Goal: Task Accomplishment & Management: Manage account settings

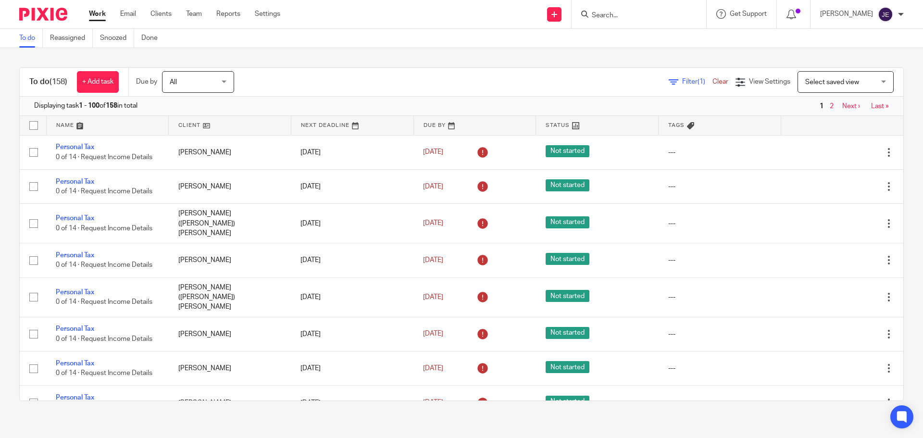
click at [682, 84] on span "Filter (1)" at bounding box center [697, 81] width 30 height 7
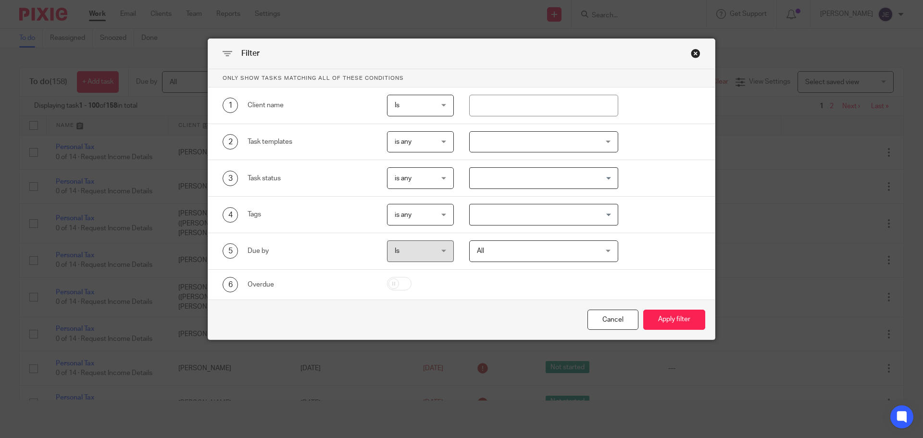
click at [487, 139] on div at bounding box center [544, 142] width 150 height 22
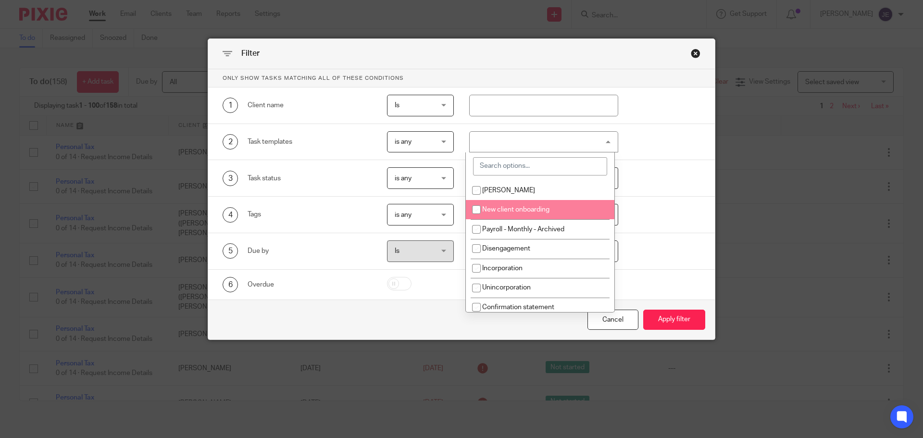
click at [507, 210] on span "New client onboarding" at bounding box center [515, 209] width 67 height 7
checkbox input "true"
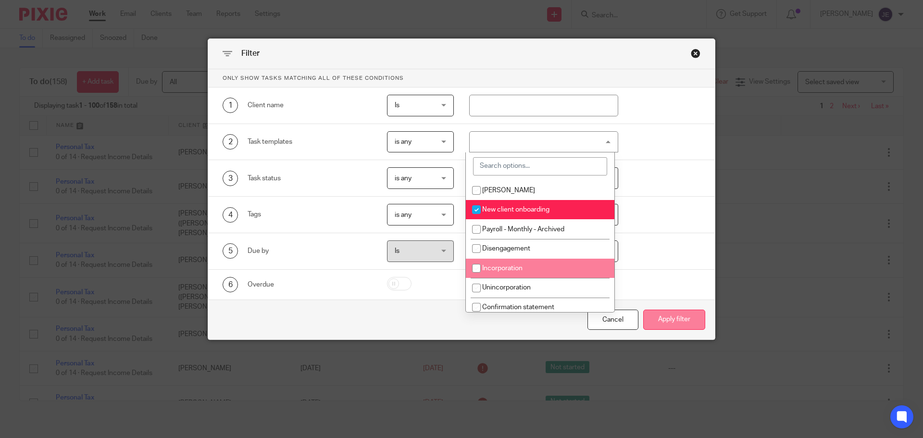
click at [683, 321] on button "Apply filter" at bounding box center [674, 320] width 62 height 21
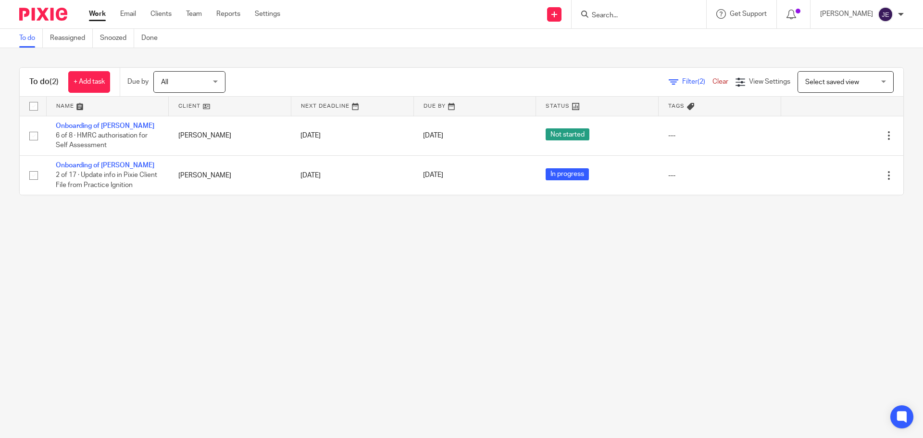
click at [132, 9] on div "Work Email Clients Team Reports Settings Work Email Clients Team Reports Settin…" at bounding box center [186, 14] width 215 height 28
click at [131, 13] on link "Email" at bounding box center [128, 14] width 16 height 10
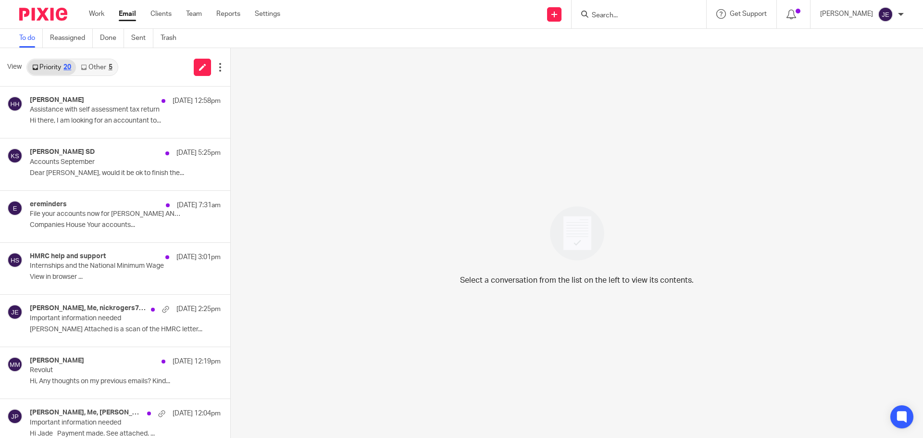
click at [100, 70] on link "Other 5" at bounding box center [96, 67] width 41 height 15
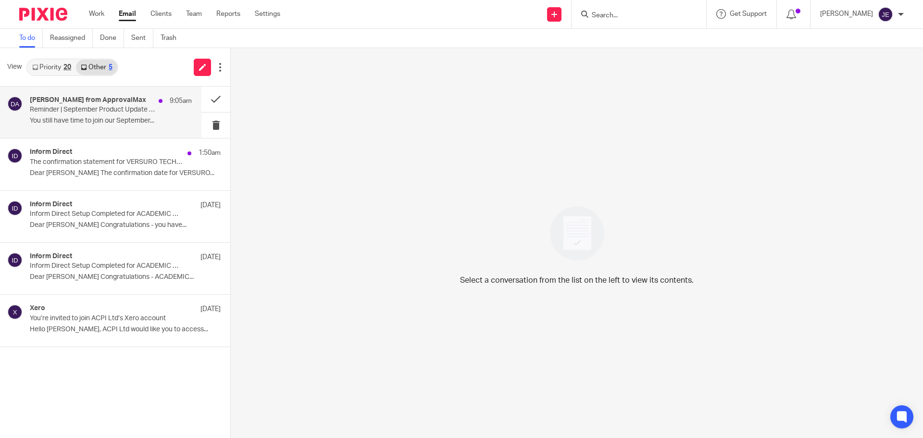
click at [117, 111] on p "Reminder | September Product Update Webinar" at bounding box center [95, 110] width 130 height 8
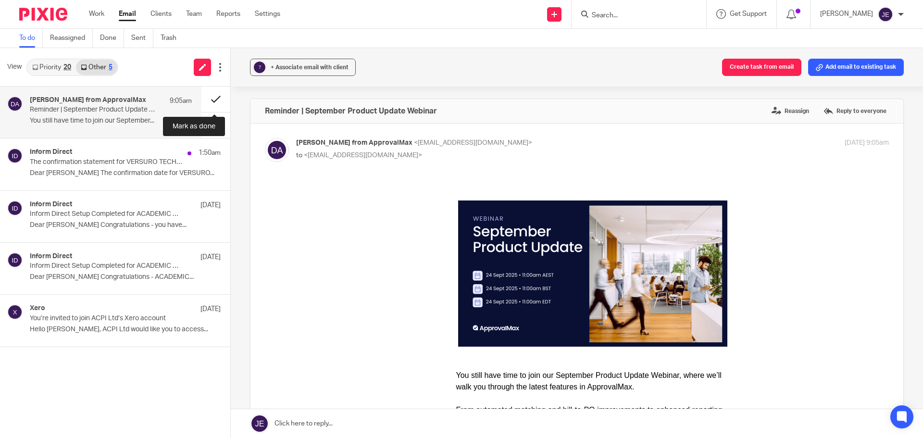
click at [211, 96] on button at bounding box center [215, 99] width 29 height 25
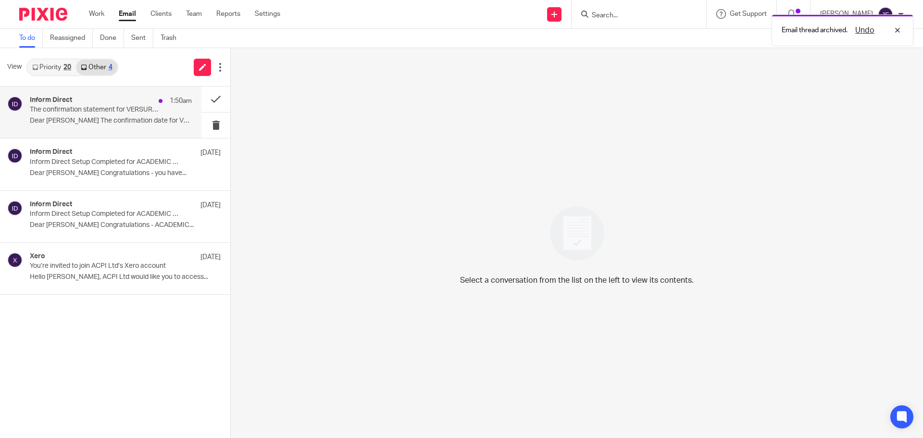
click at [116, 133] on div "Inform Direct 1:50am The confirmation statement for VERSURO TECHNOLOGIES LTD ca…" at bounding box center [100, 112] width 201 height 51
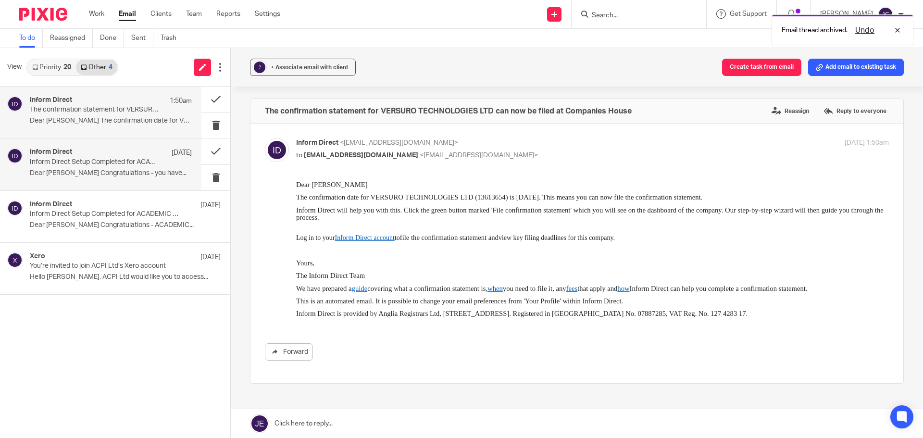
click at [128, 160] on p "Inform Direct Setup Completed for ACADEMIC CONFERENCES AND PUBLISHING INTERNATI…" at bounding box center [95, 162] width 130 height 8
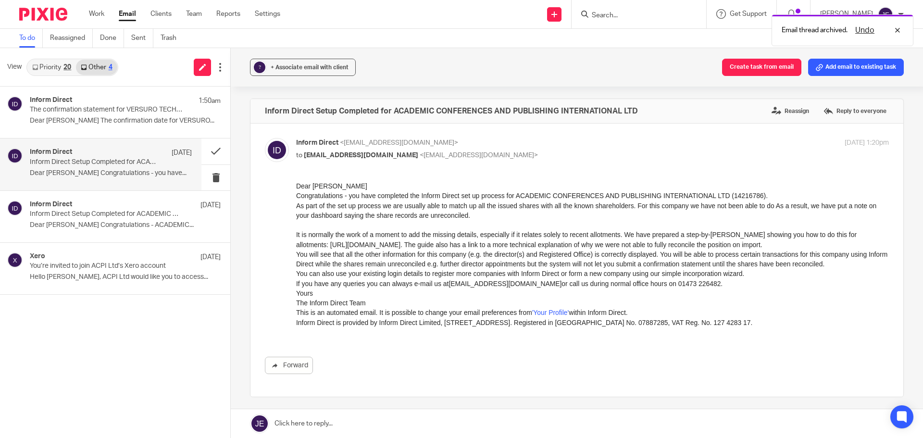
click at [45, 63] on link "Priority 20" at bounding box center [51, 67] width 49 height 15
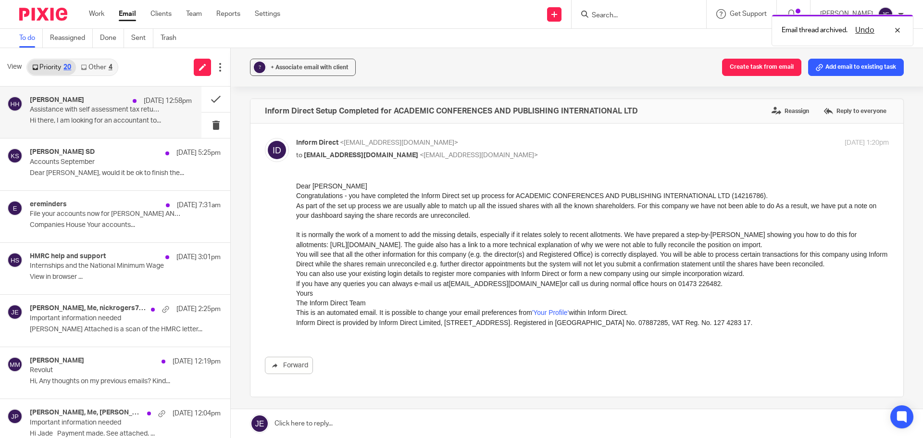
click at [92, 110] on p "Assistance with self assessment tax return" at bounding box center [95, 110] width 130 height 8
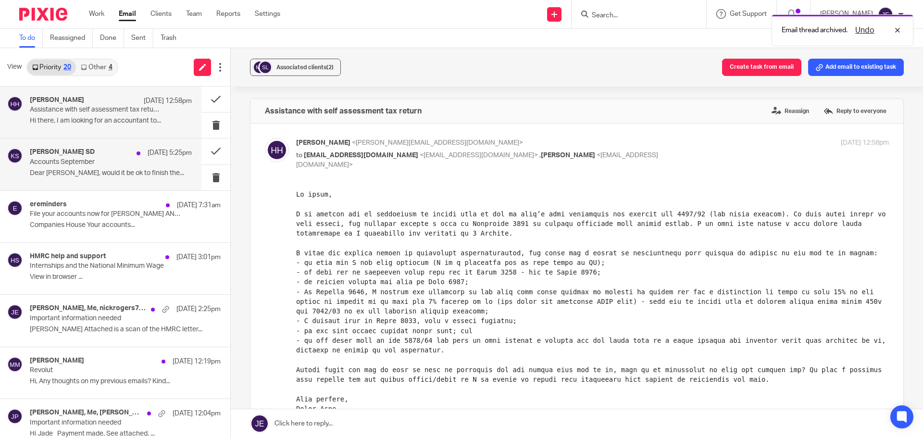
click at [95, 151] on h4 "[PERSON_NAME] SD" at bounding box center [62, 152] width 65 height 8
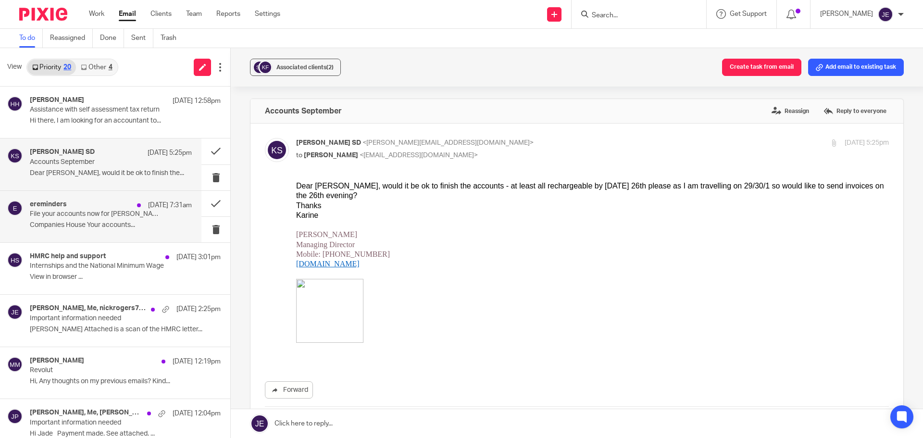
click at [107, 222] on p "Companies House Your accounts..." at bounding box center [111, 225] width 162 height 8
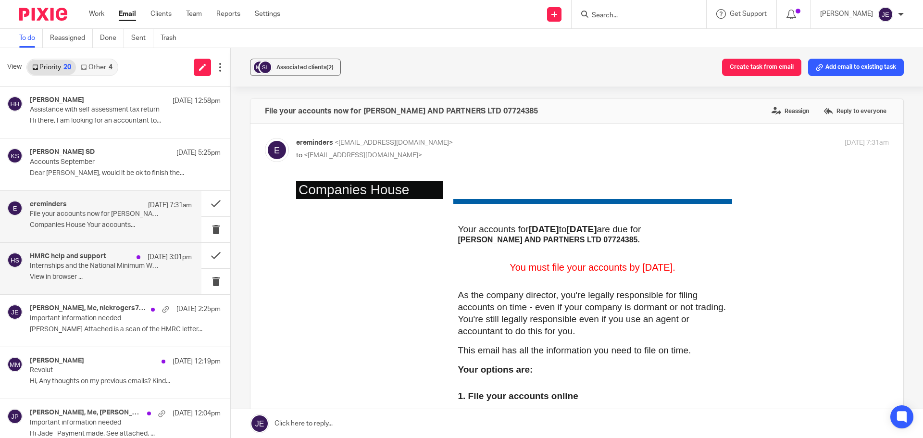
click at [113, 271] on div "HMRC help and support 19 Sep 3:01pm Internships and the National Minimum Wage V…" at bounding box center [111, 268] width 162 height 32
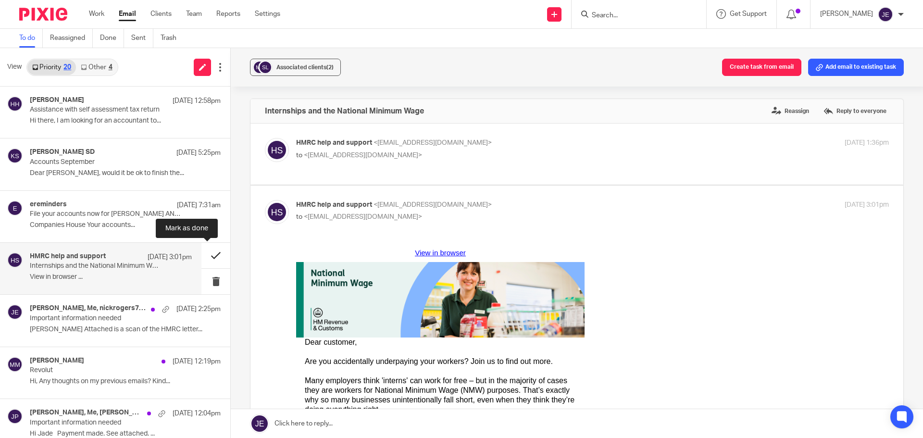
click at [203, 259] on button at bounding box center [215, 255] width 29 height 25
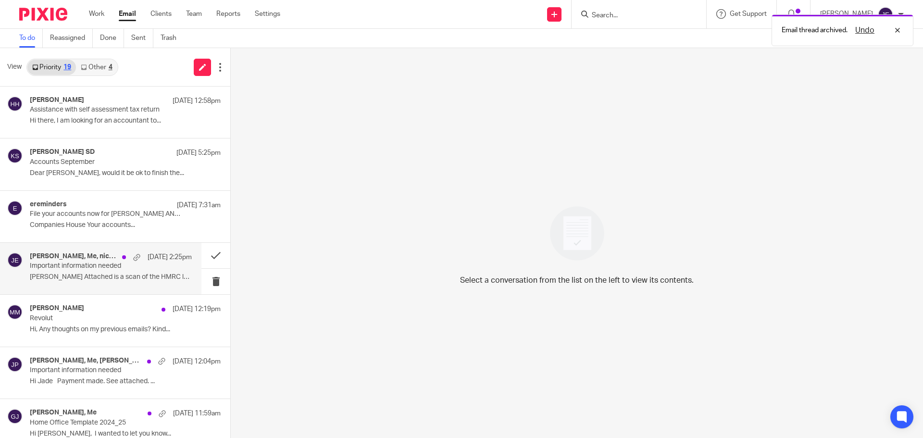
click at [98, 265] on p "Important information needed" at bounding box center [95, 266] width 130 height 8
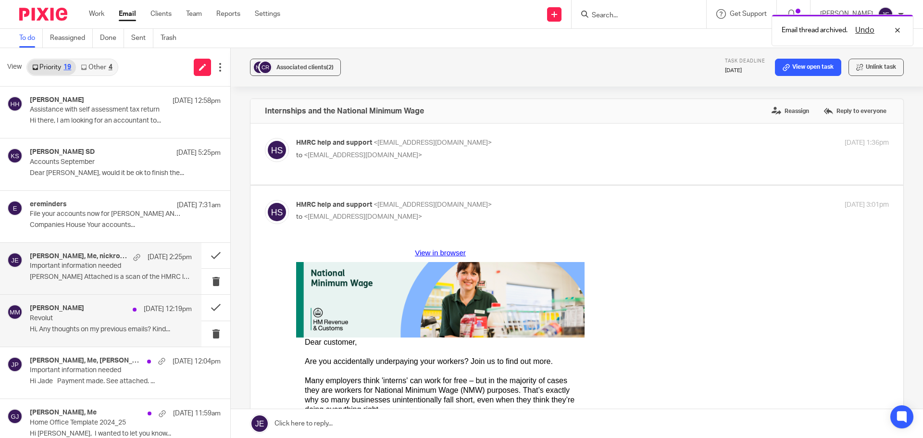
click at [88, 302] on div "Mac McGrory 19 Sep 12:19pm Revolut Hi, Any thoughts on my previous emails? Kind…" at bounding box center [100, 320] width 201 height 51
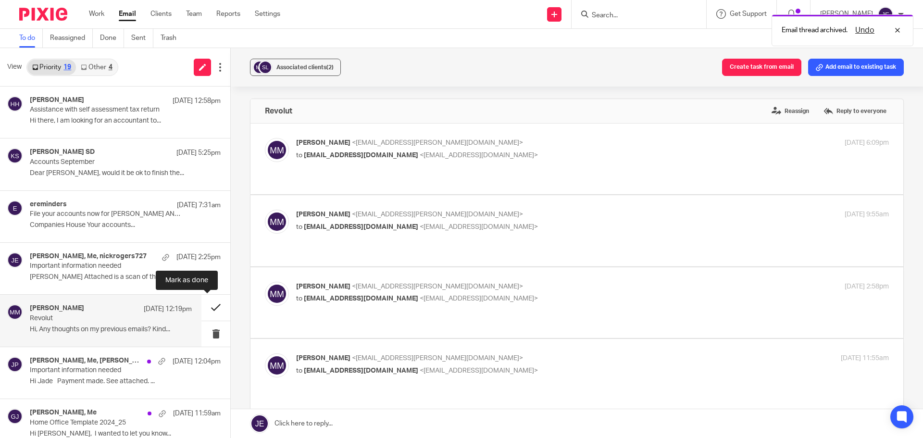
click at [203, 306] on button at bounding box center [215, 307] width 29 height 25
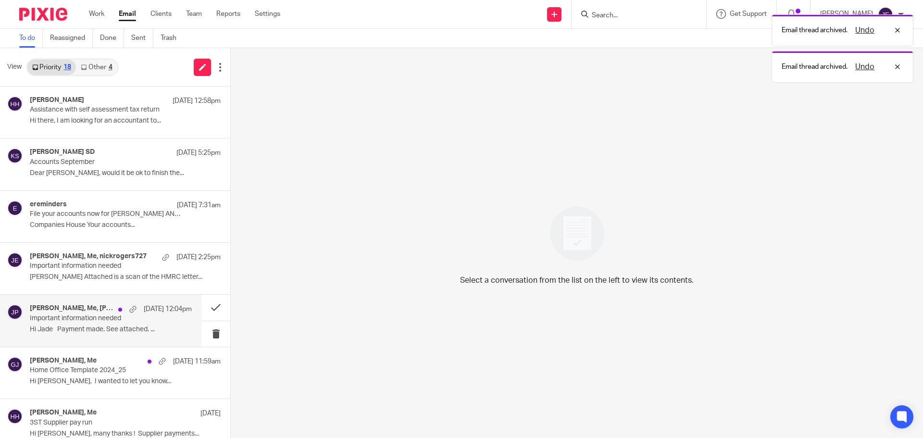
click at [62, 327] on p "Hi Jade Payment made. See attached. ..." at bounding box center [111, 330] width 162 height 8
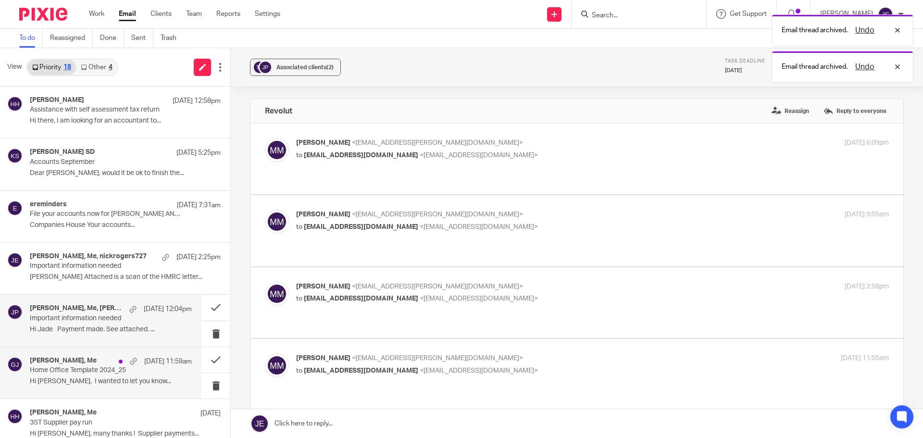
click at [65, 365] on div "Graham James, Me 19 Sep 11:59am" at bounding box center [111, 362] width 162 height 10
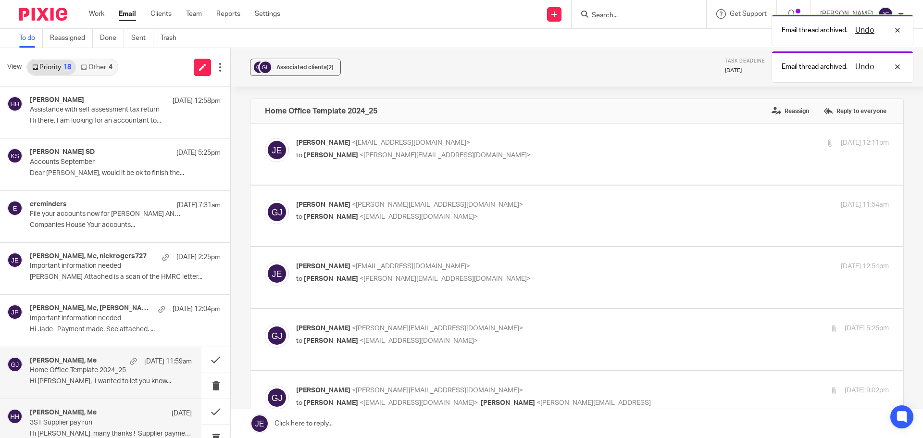
click at [65, 404] on div "Joanna Biernacka, Me 19 Sep 3ST Supplier pay run Hi Jade, many thanks ! Supplie…" at bounding box center [100, 424] width 201 height 51
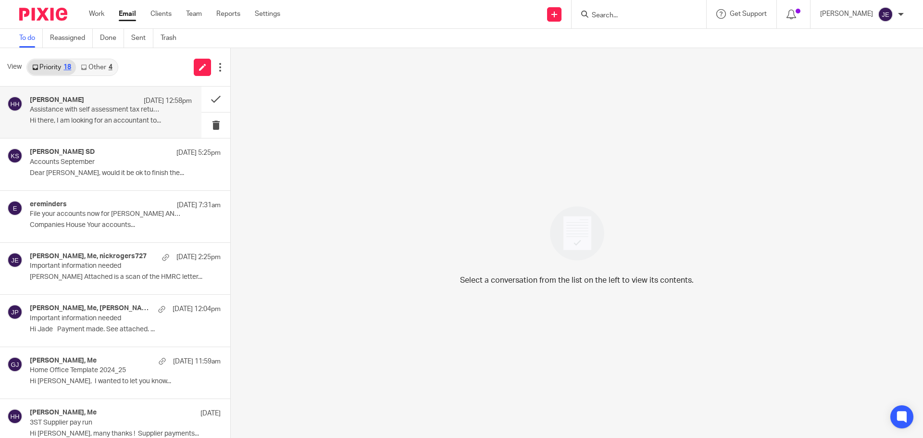
click at [103, 119] on p "Hi there, I am looking for an accountant to..." at bounding box center [111, 121] width 162 height 8
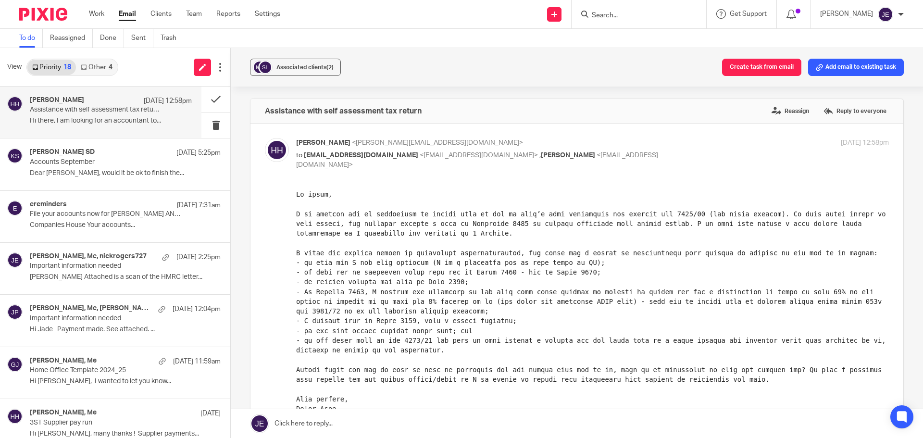
click at [98, 70] on link "Other 4" at bounding box center [96, 67] width 41 height 15
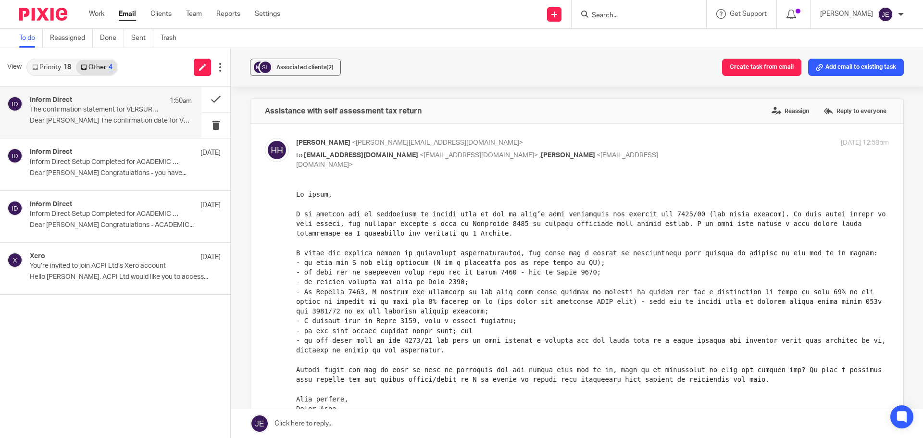
click at [110, 106] on p "The confirmation statement for VERSURO TECHNOLOGIES LTD can now be filed at Com…" at bounding box center [95, 110] width 130 height 8
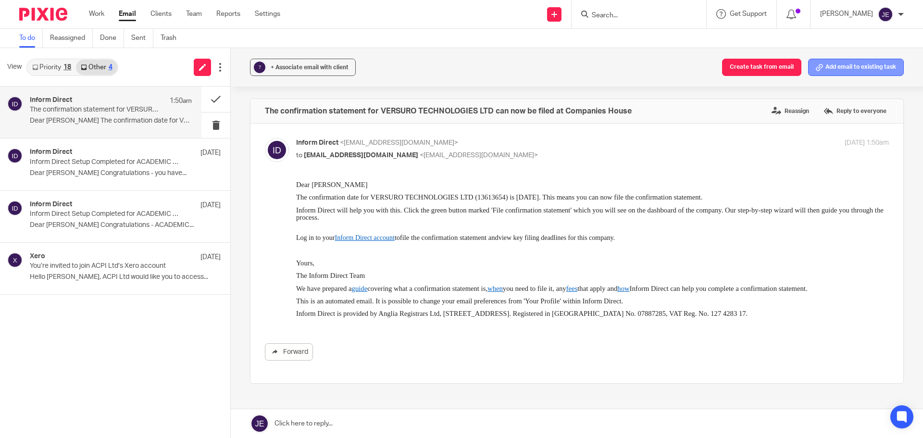
click at [844, 64] on button "Add email to existing task" at bounding box center [856, 67] width 96 height 17
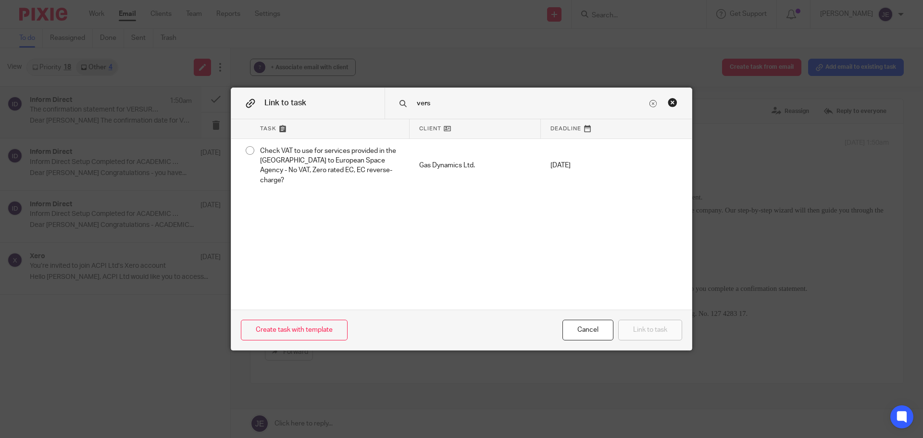
type input "vers"
click at [669, 102] on div "Close this dialog window" at bounding box center [673, 103] width 10 height 10
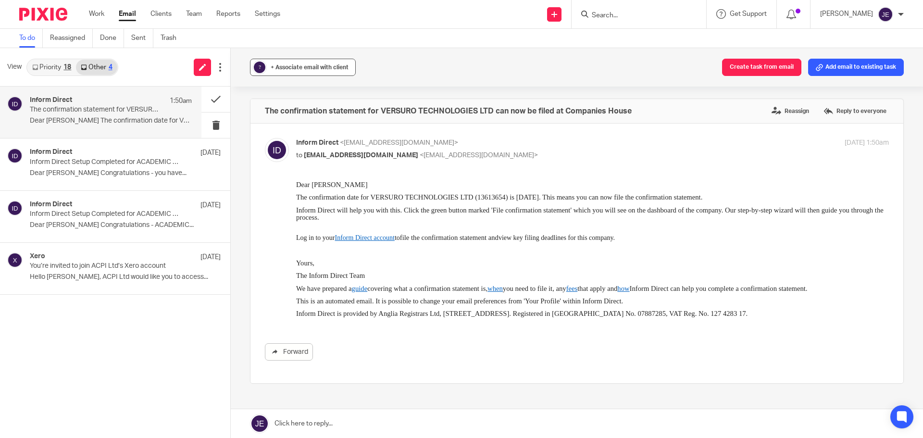
click at [306, 73] on button "? + Associate email with client" at bounding box center [303, 67] width 106 height 17
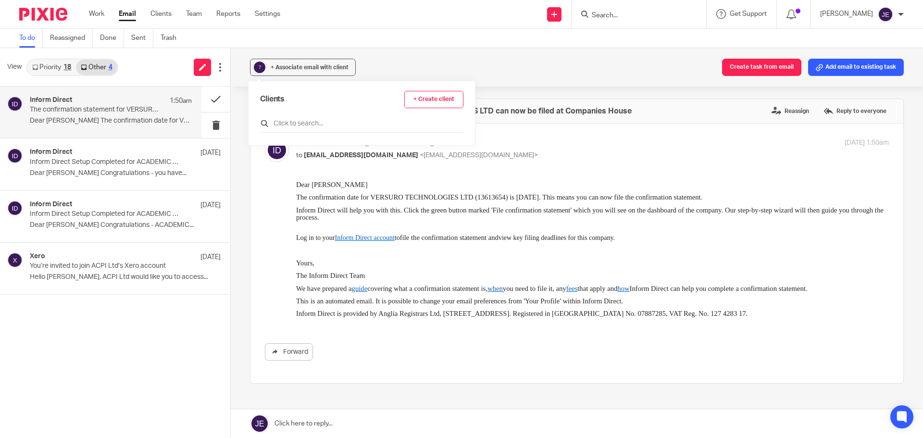
click at [309, 122] on input "text" at bounding box center [361, 124] width 203 height 10
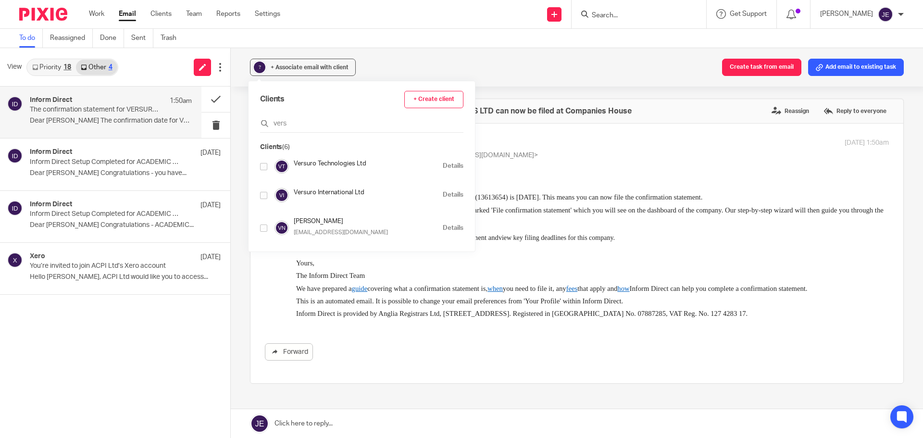
type input "vers"
click at [264, 164] on input "checkbox" at bounding box center [263, 166] width 7 height 7
checkbox input "true"
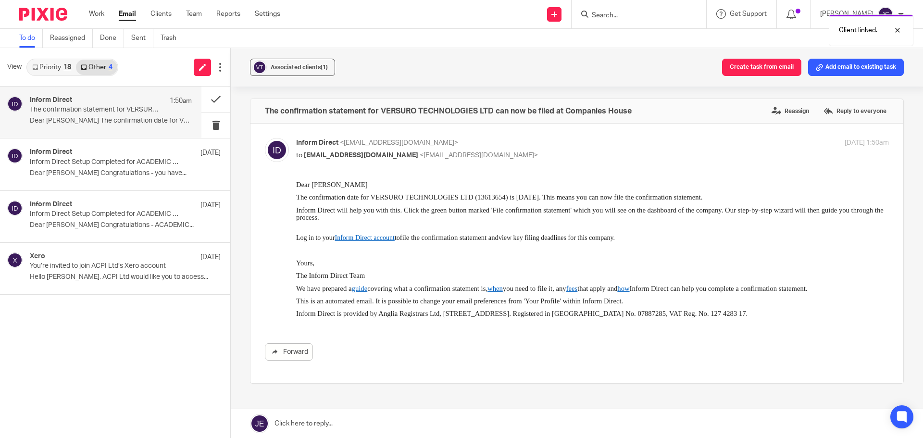
click at [237, 90] on div "Associated clients (1) Create task from email Add email to existing task The co…" at bounding box center [577, 243] width 692 height 390
click at [208, 98] on button at bounding box center [215, 99] width 29 height 25
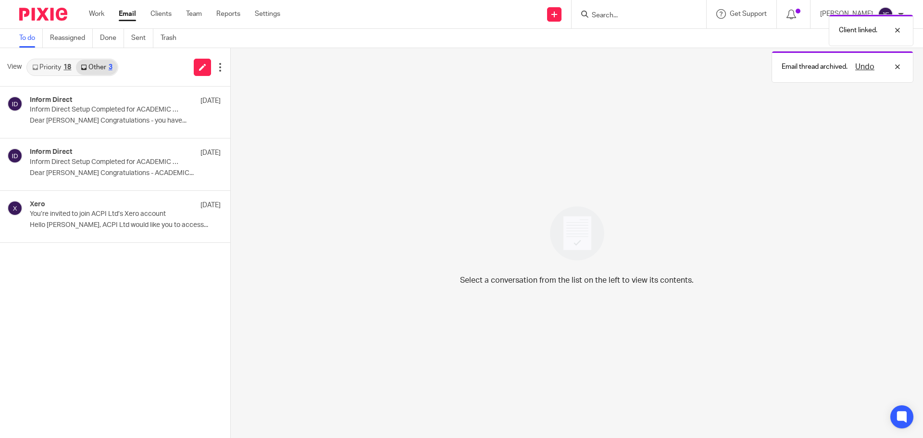
click at [56, 68] on link "Priority 18" at bounding box center [51, 67] width 49 height 15
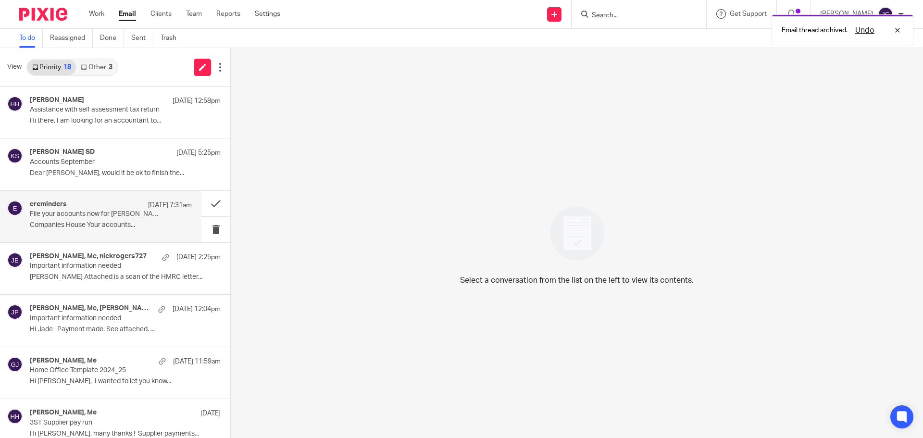
click at [119, 213] on p "File your accounts now for MUNRO AND PARTNERS LTD 07724385" at bounding box center [95, 214] width 130 height 8
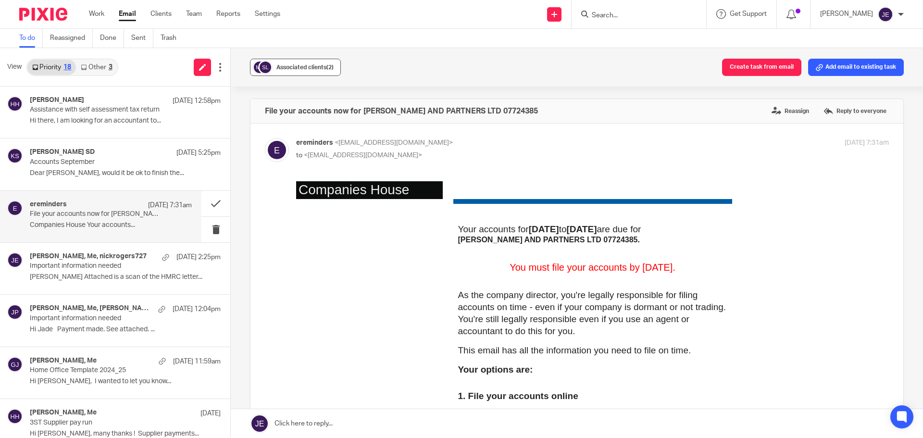
click at [298, 66] on span "Associated clients (2)" at bounding box center [305, 67] width 57 height 6
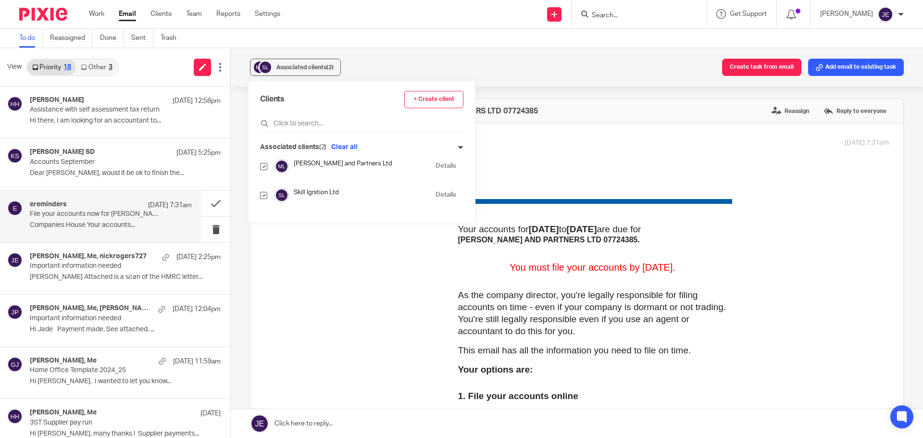
click at [260, 197] on div "Clients + Create client Associated clients (2) Clear all Munro and Partners Ltd…" at bounding box center [362, 151] width 226 height 141
click at [266, 196] on input "checkbox" at bounding box center [263, 195] width 7 height 7
checkbox input "false"
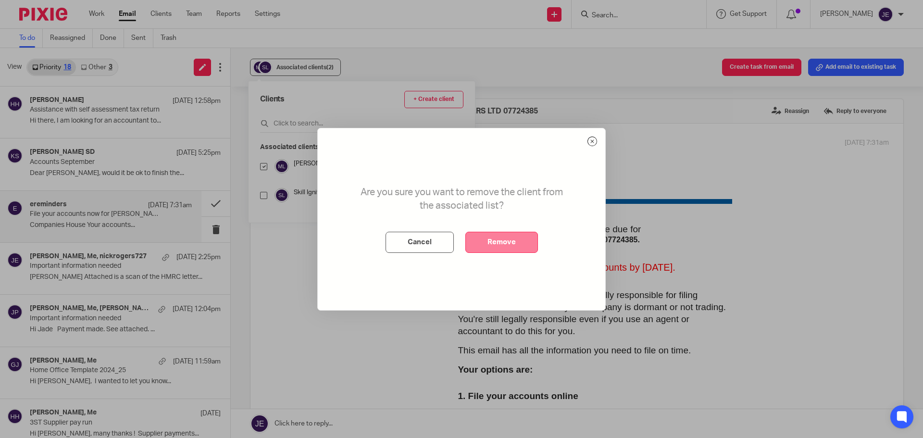
click at [493, 240] on button "Remove" at bounding box center [501, 242] width 73 height 21
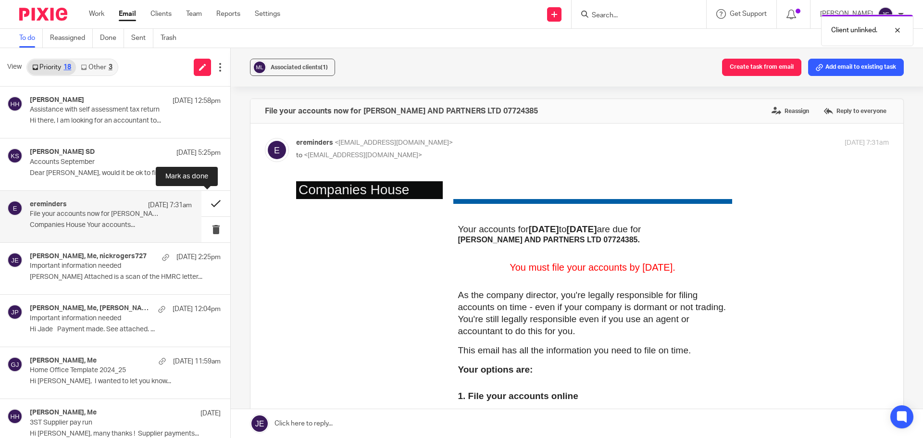
click at [211, 204] on button at bounding box center [215, 203] width 29 height 25
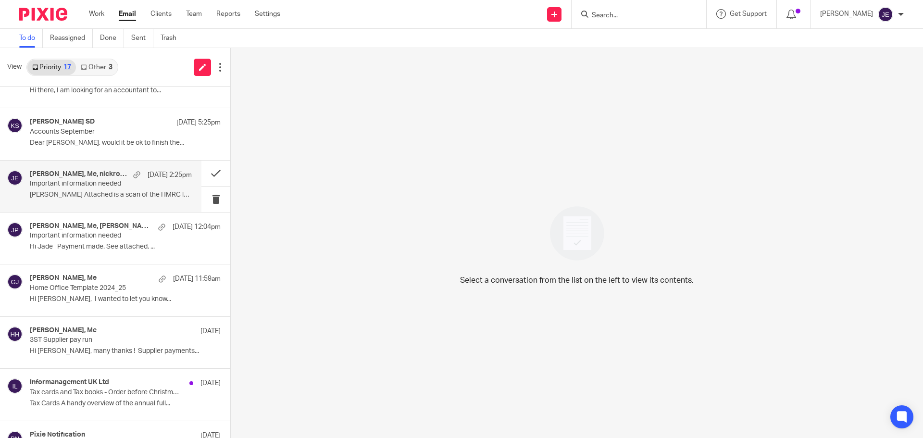
scroll to position [192, 0]
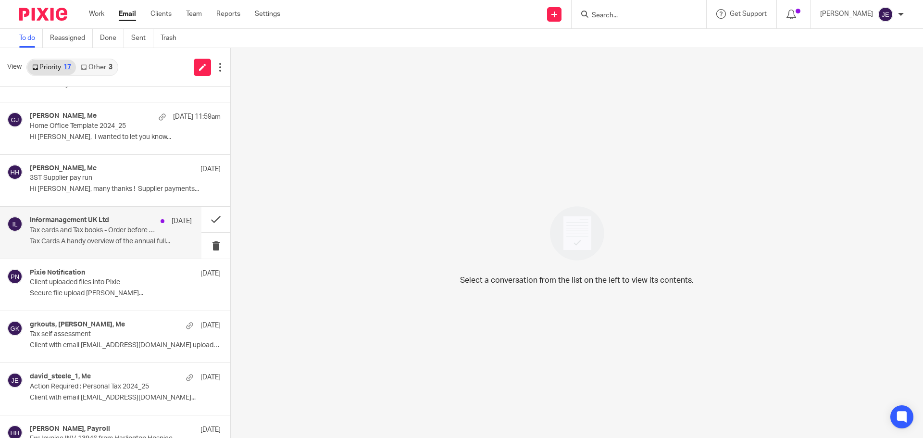
click at [132, 220] on div "Informanagement UK Ltd 19 Sep" at bounding box center [111, 221] width 162 height 10
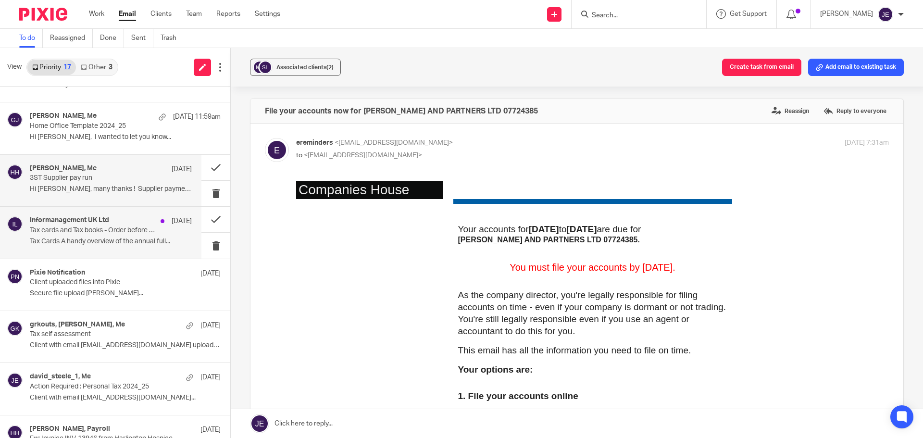
click at [129, 179] on p "3ST Supplier pay run" at bounding box center [95, 178] width 130 height 8
click at [128, 223] on div "Informanagement UK Ltd 19 Sep" at bounding box center [111, 221] width 162 height 10
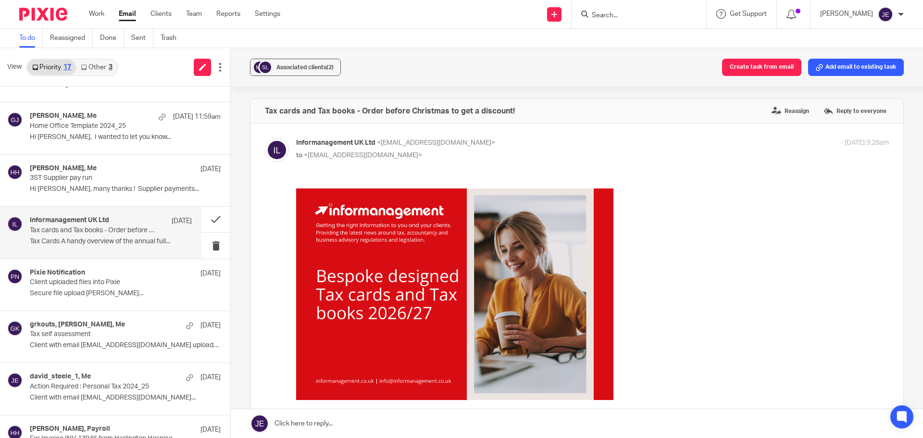
scroll to position [0, 0]
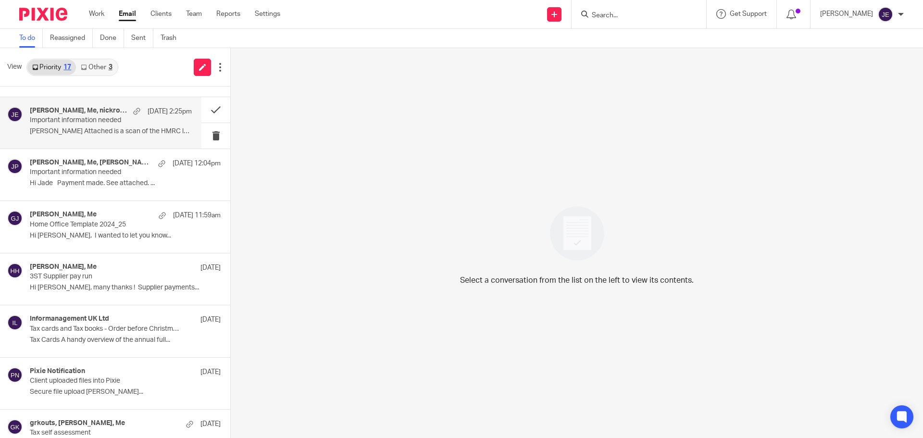
scroll to position [289, 0]
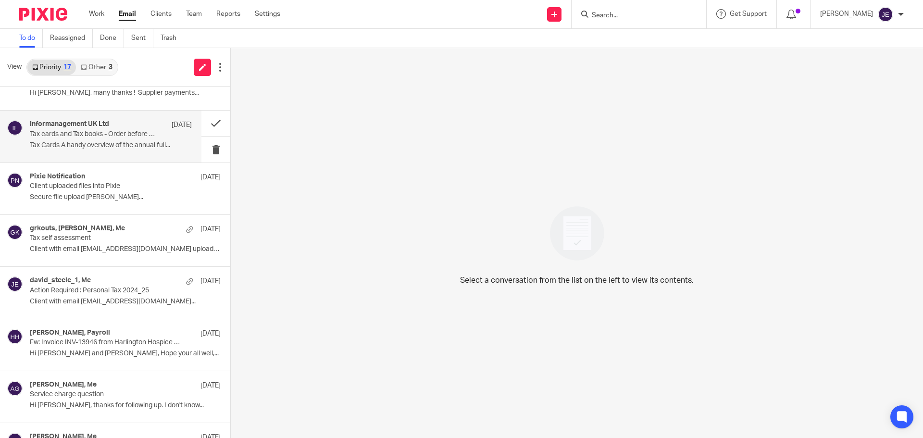
click at [88, 138] on p "Tax cards and Tax books - Order before Christmas to get a discount!" at bounding box center [95, 134] width 130 height 8
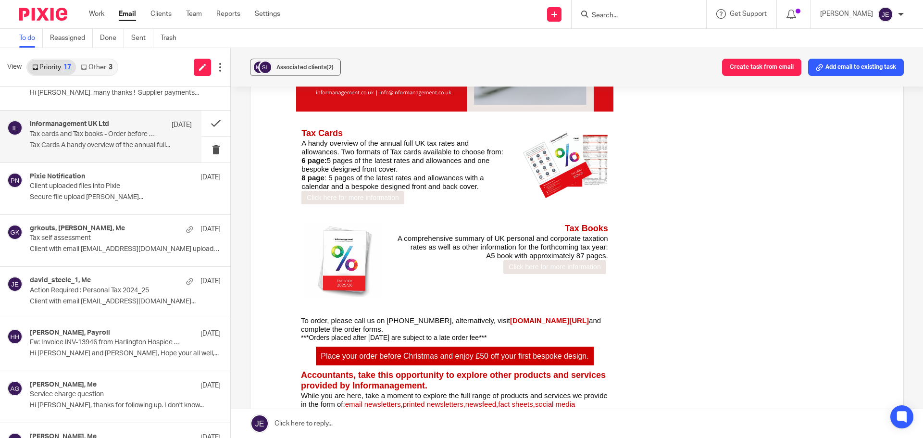
scroll to position [0, 0]
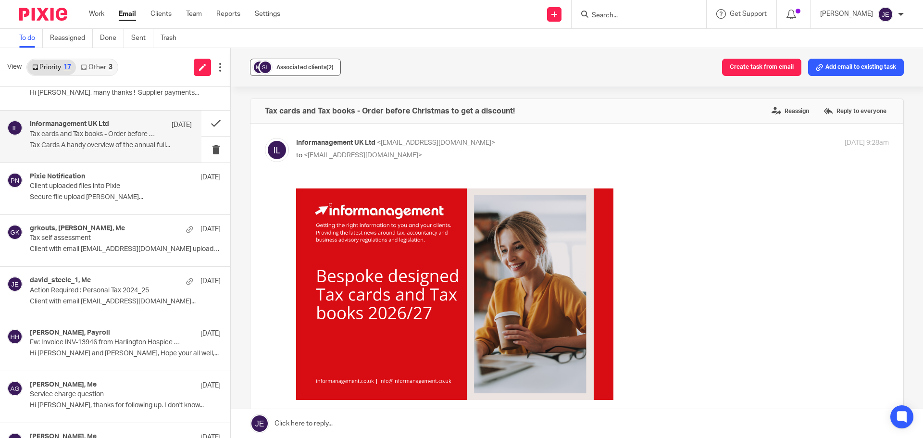
click at [301, 70] on div "Associated clients (2)" at bounding box center [305, 68] width 57 height 10
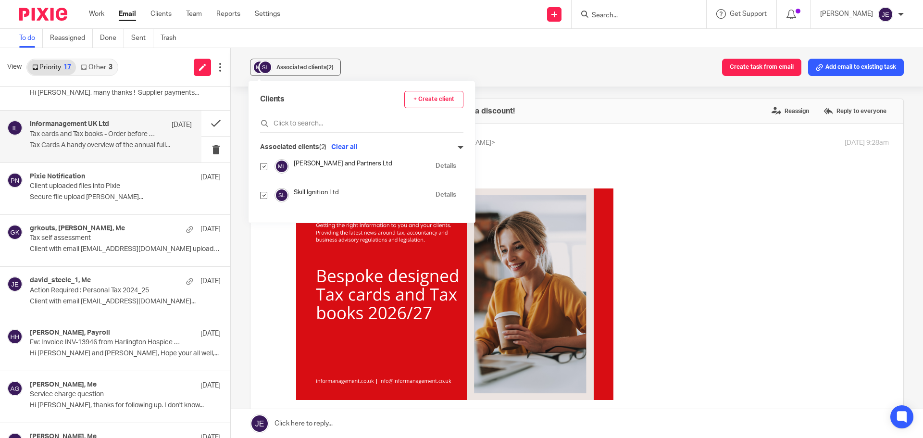
click at [264, 195] on input "checkbox" at bounding box center [263, 195] width 7 height 7
checkbox input "false"
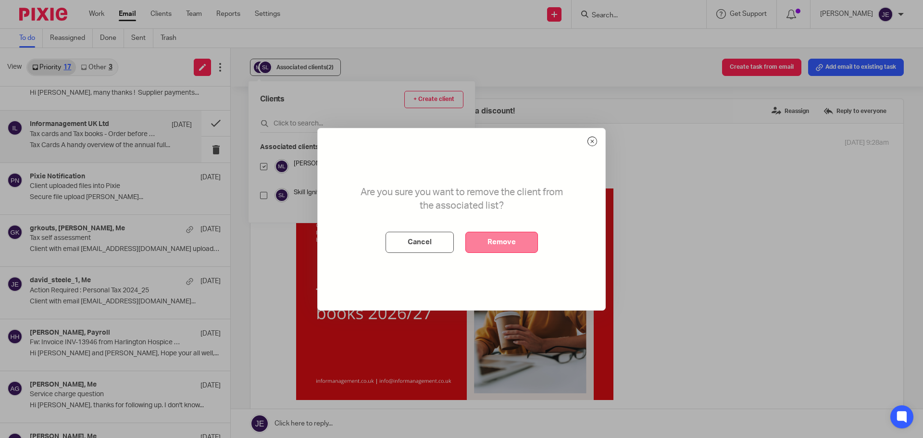
click at [501, 240] on button "Remove" at bounding box center [501, 242] width 73 height 21
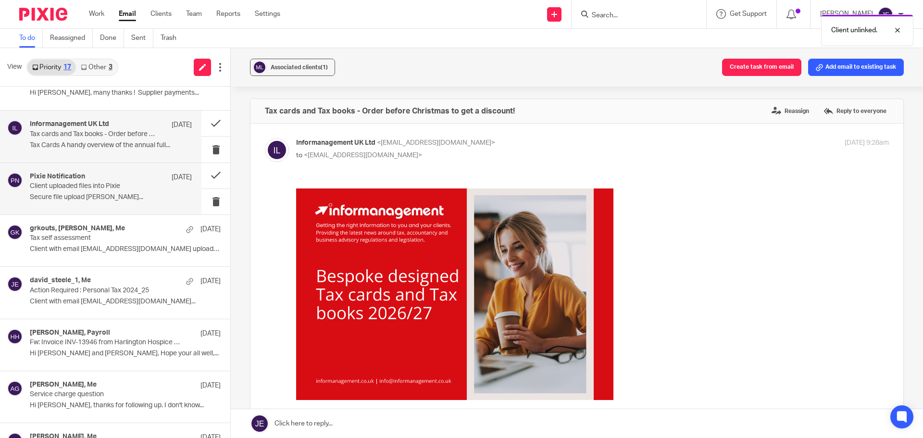
click at [114, 175] on div "Pixie Notification 18 Sep" at bounding box center [111, 178] width 162 height 10
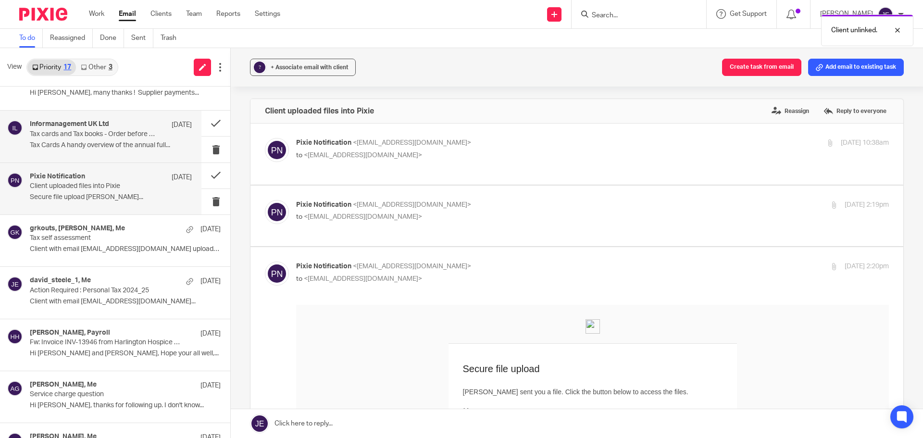
click at [120, 136] on p "Tax cards and Tax books - Order before Christmas to get a discount!" at bounding box center [95, 134] width 130 height 8
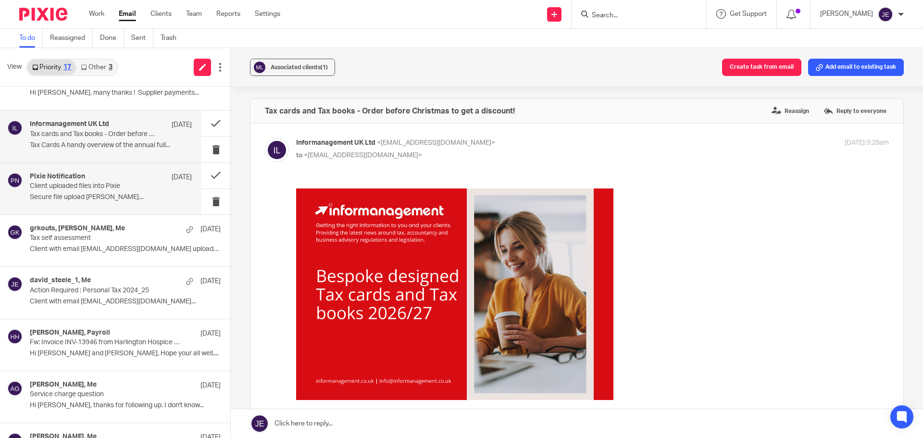
click at [132, 192] on div "Pixie Notification 18 Sep Client uploaded files into Pixie Secure file upload G…" at bounding box center [111, 189] width 162 height 32
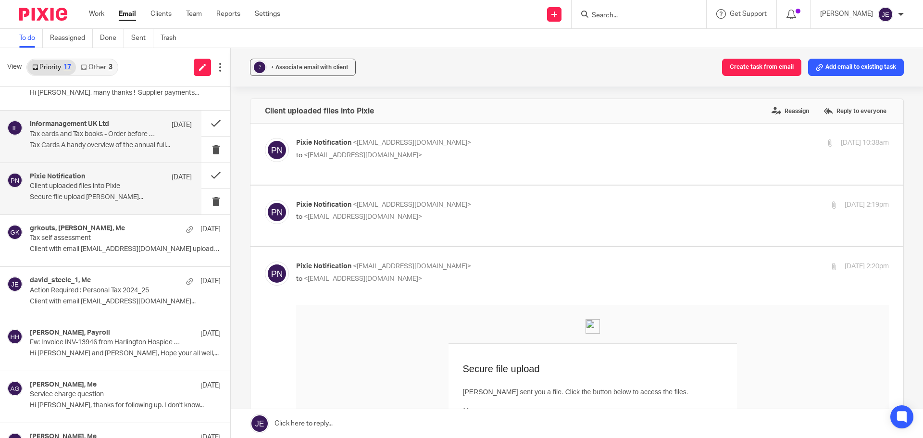
click at [148, 139] on div "Informanagement UK Ltd 19 Sep Tax cards and Tax books - Order before Christmas …" at bounding box center [111, 136] width 162 height 32
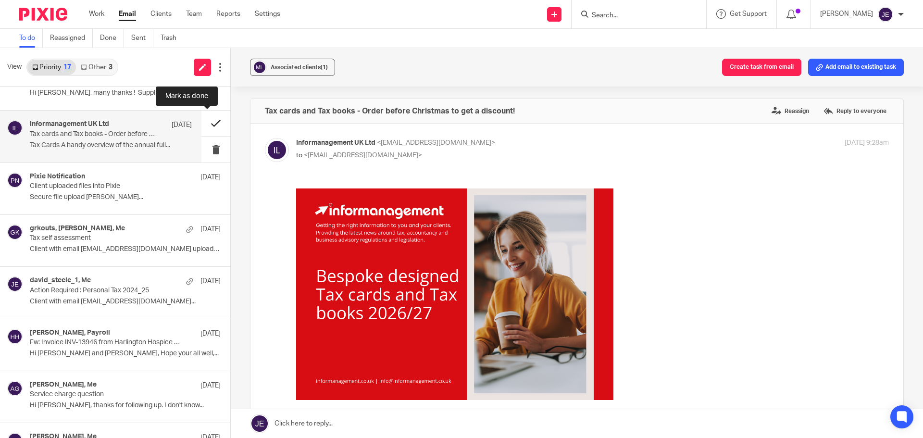
click at [207, 126] on button at bounding box center [215, 123] width 29 height 25
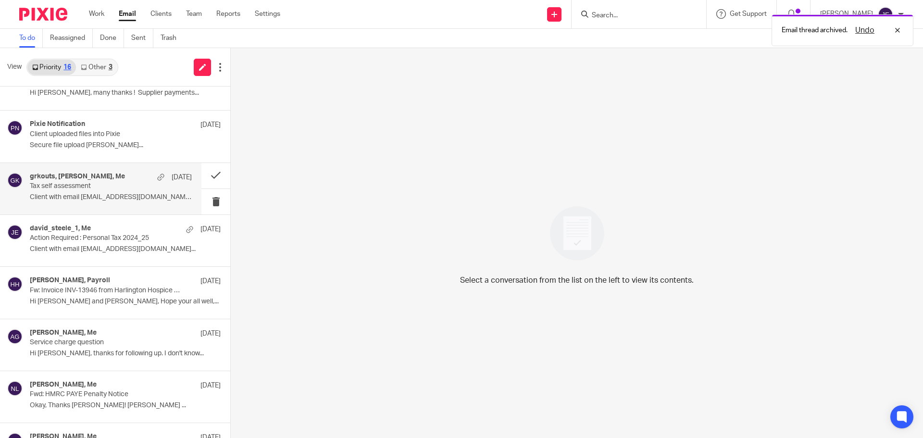
click at [103, 190] on p "Tax self assessment" at bounding box center [95, 186] width 130 height 8
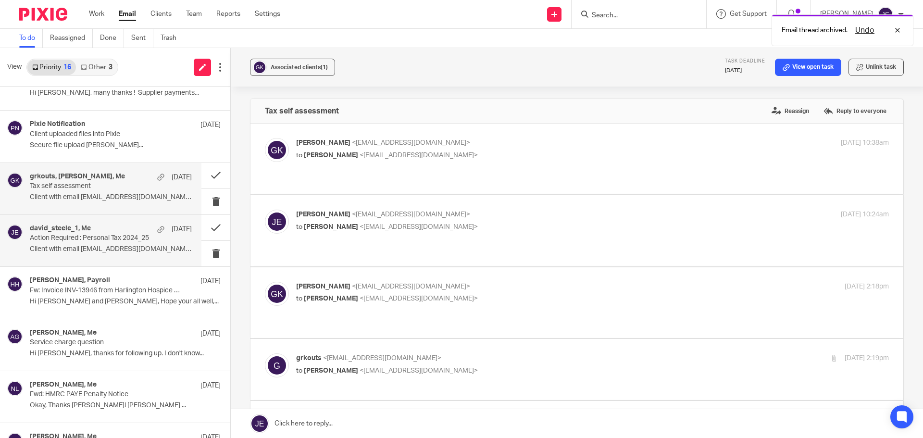
click at [126, 236] on p "Action Required : Personal Tax 2024_25" at bounding box center [95, 238] width 130 height 8
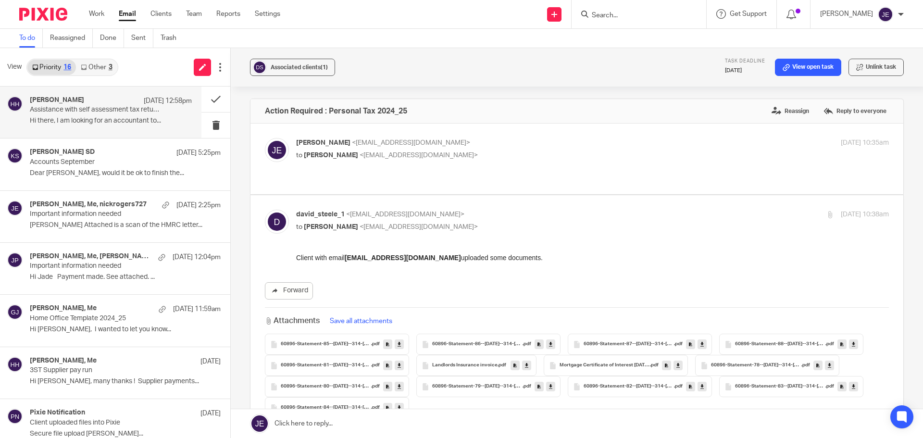
click at [114, 117] on p "Hi there, I am looking for an accountant to..." at bounding box center [111, 121] width 162 height 8
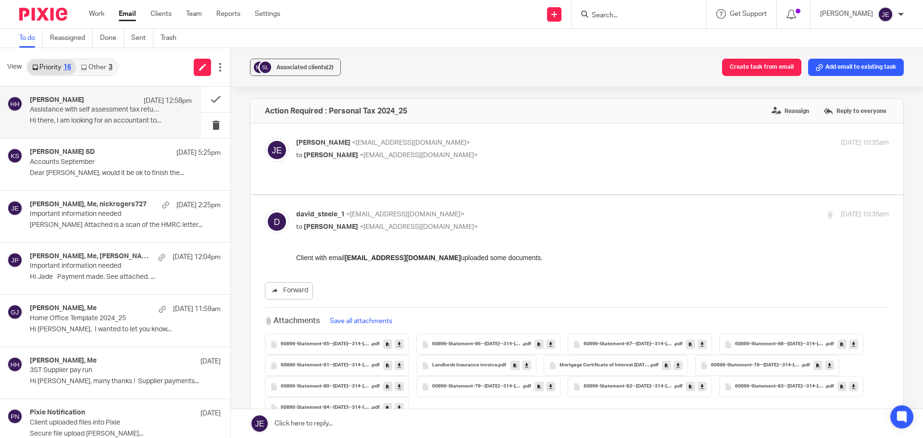
click at [103, 71] on link "Other 3" at bounding box center [96, 67] width 41 height 15
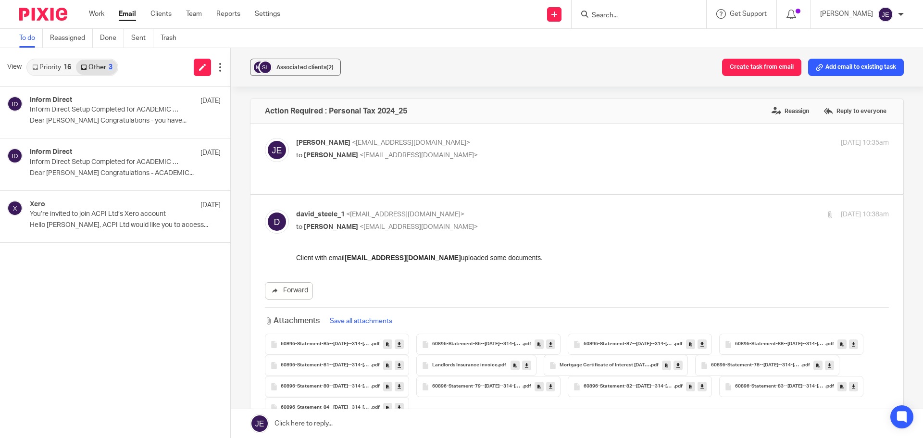
click at [69, 72] on link "Priority 16" at bounding box center [51, 67] width 49 height 15
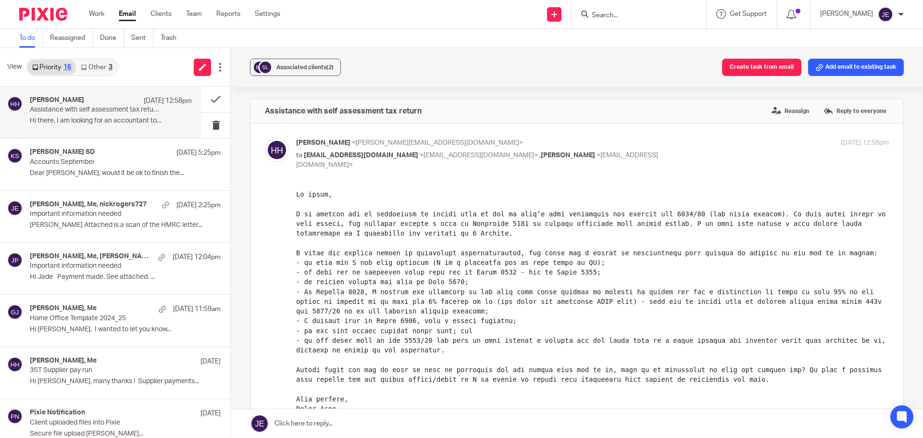
click at [103, 105] on div "Harry Hart 21 Sep 12:58pm" at bounding box center [111, 101] width 162 height 10
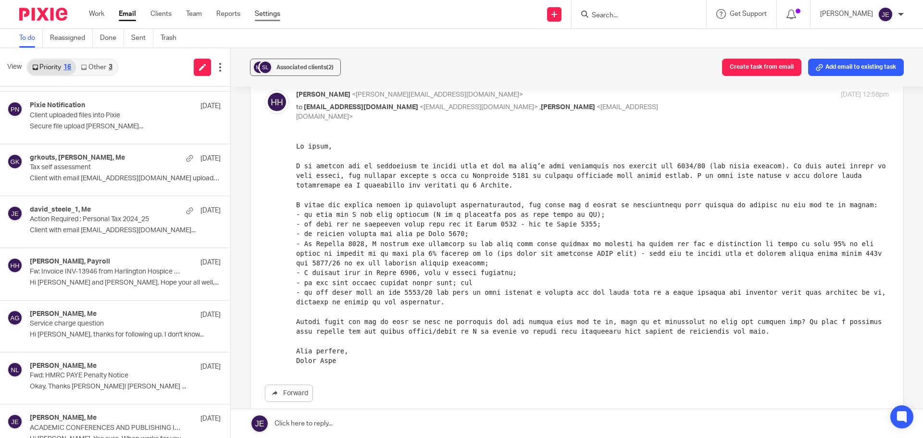
scroll to position [48, 0]
click at [97, 60] on link "Other 3" at bounding box center [96, 67] width 41 height 15
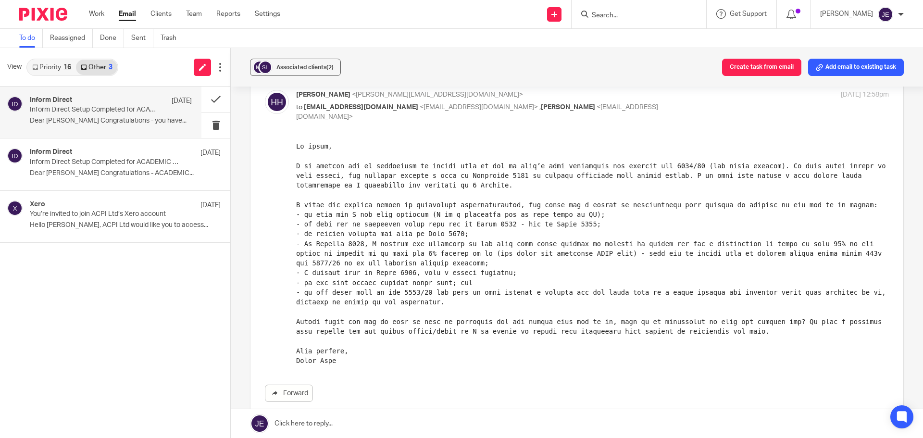
click at [109, 97] on div "Inform Direct 11 Sep" at bounding box center [111, 101] width 162 height 10
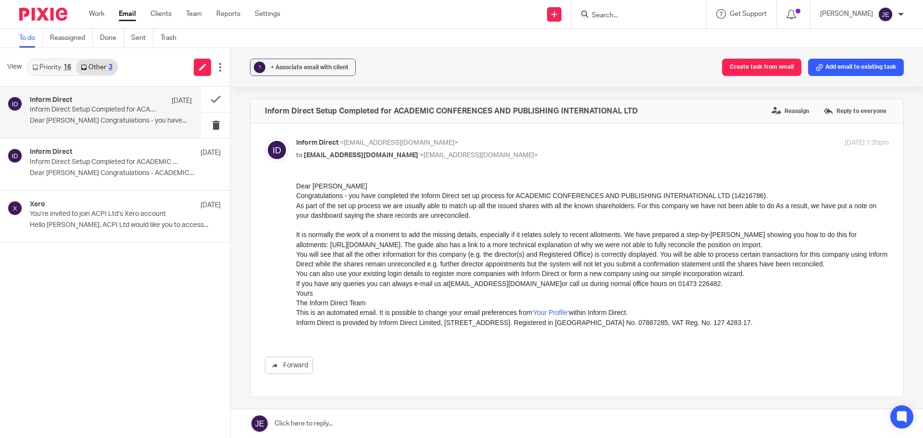
click at [61, 72] on link "Priority 16" at bounding box center [51, 67] width 49 height 15
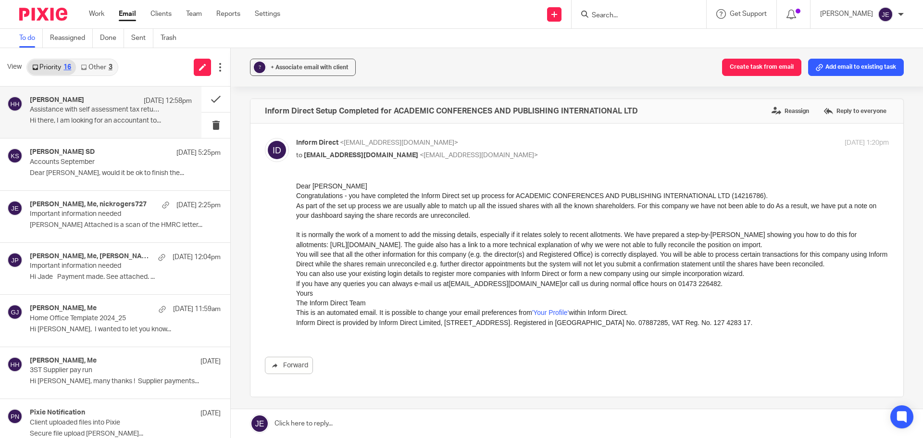
click at [77, 110] on p "Assistance with self assessment tax return" at bounding box center [95, 110] width 130 height 8
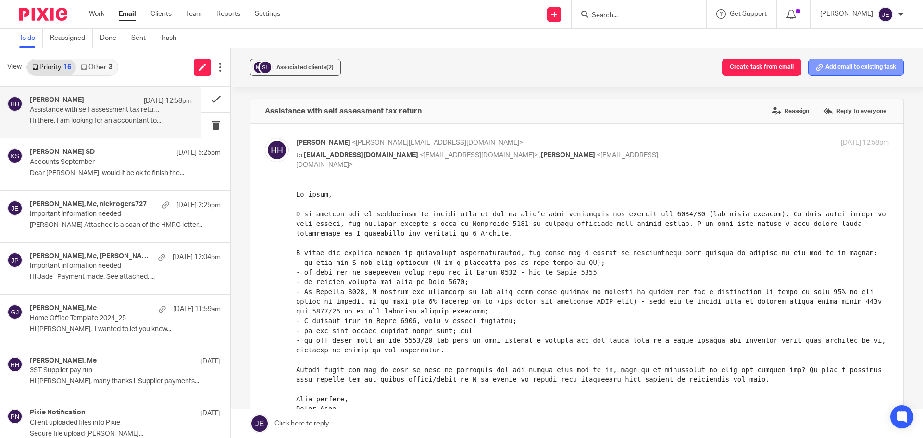
click at [846, 68] on button "Add email to existing task" at bounding box center [856, 67] width 96 height 17
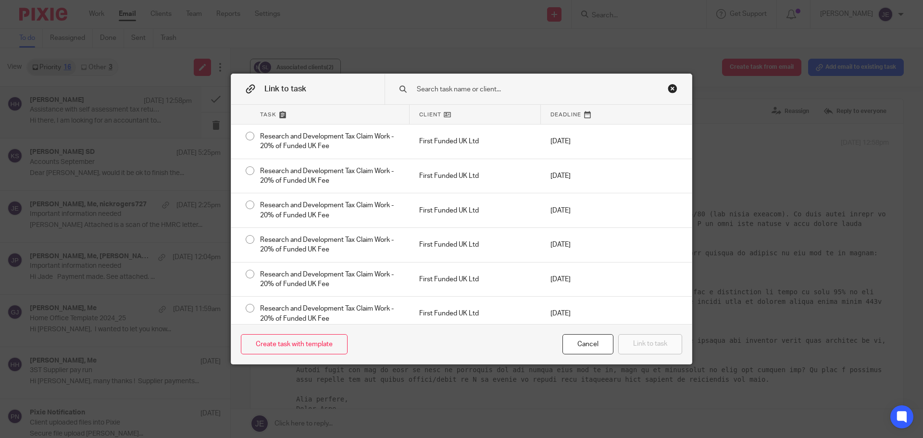
click at [672, 88] on div "Close this dialog window" at bounding box center [673, 89] width 10 height 10
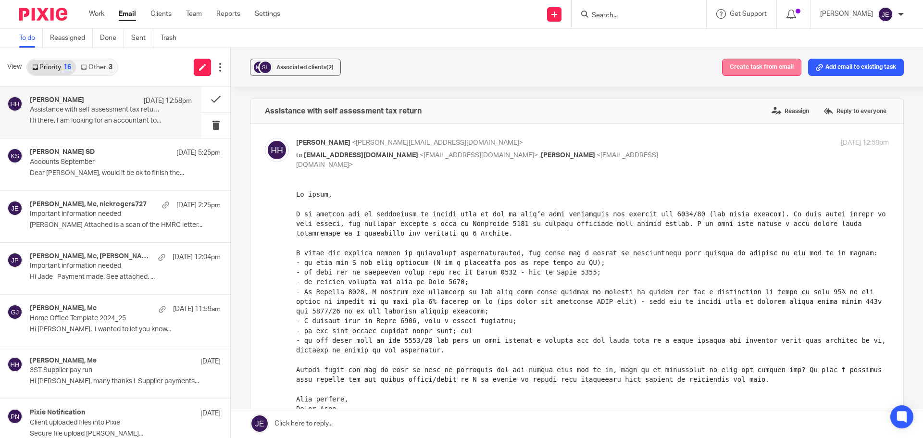
click at [723, 69] on button "Create task from email" at bounding box center [761, 67] width 79 height 17
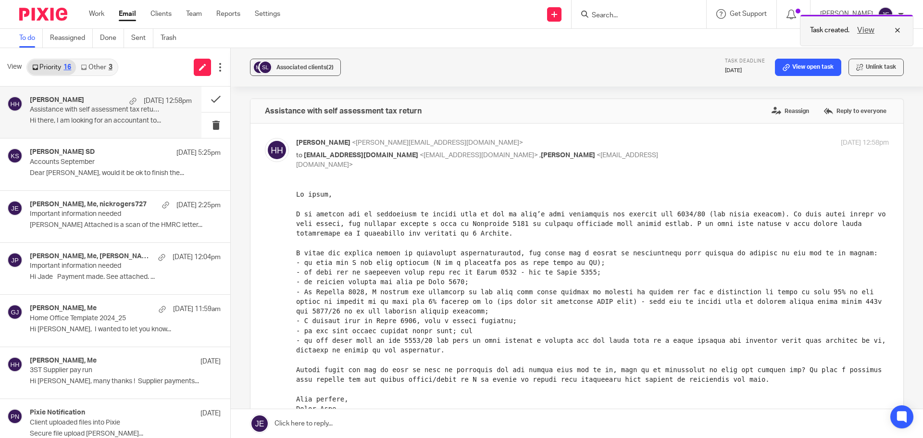
click at [866, 34] on button "View" at bounding box center [866, 31] width 23 height 12
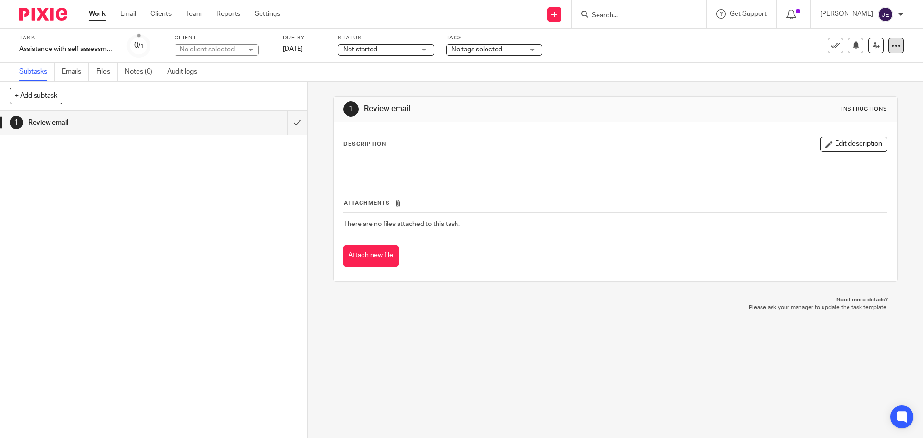
click at [895, 47] on div at bounding box center [896, 45] width 15 height 15
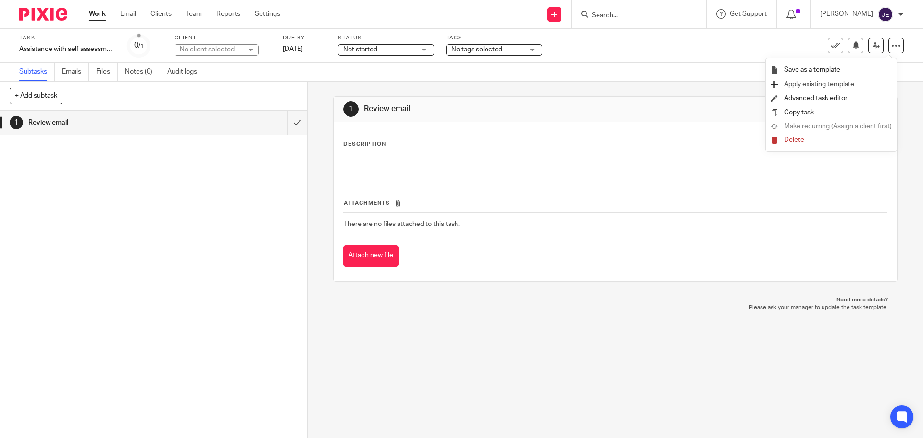
click at [823, 89] on link "Apply existing template" at bounding box center [831, 85] width 121 height 10
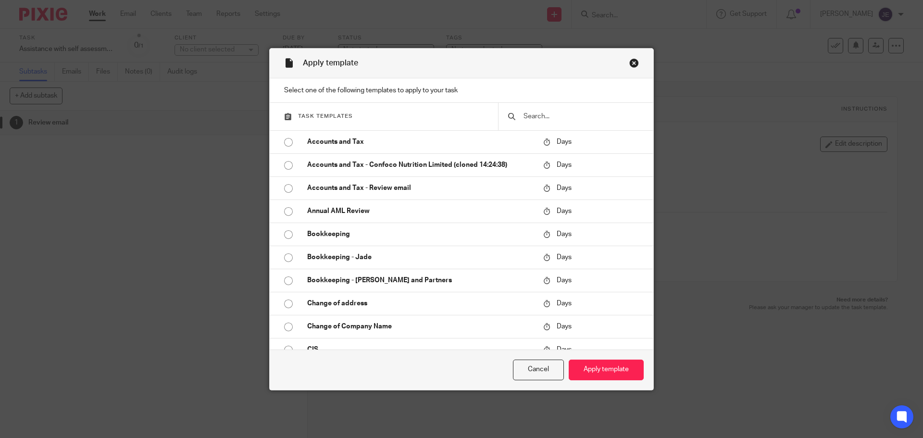
click at [613, 115] on input "text" at bounding box center [583, 116] width 121 height 11
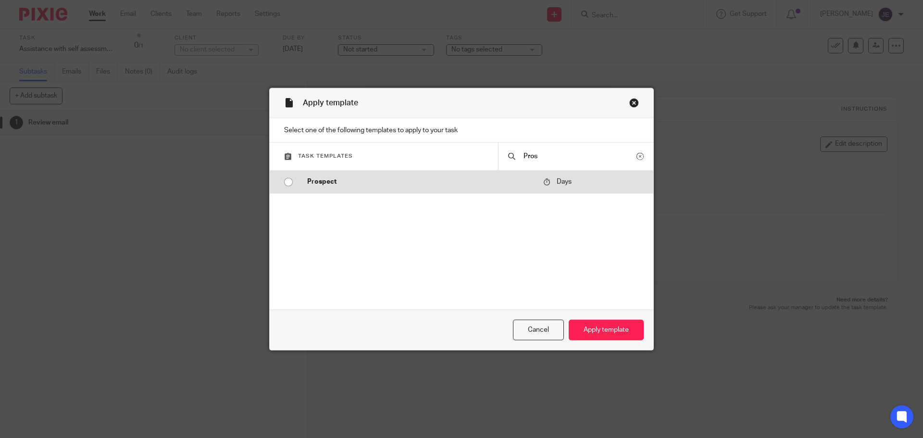
type input "Pros"
click at [603, 185] on td "Days" at bounding box center [577, 181] width 77 height 23
radio input "true"
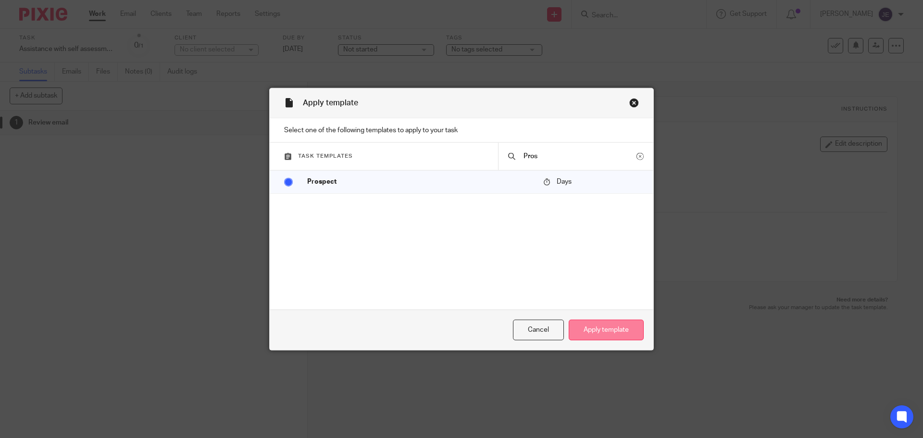
click at [612, 327] on button "Apply template" at bounding box center [606, 330] width 75 height 21
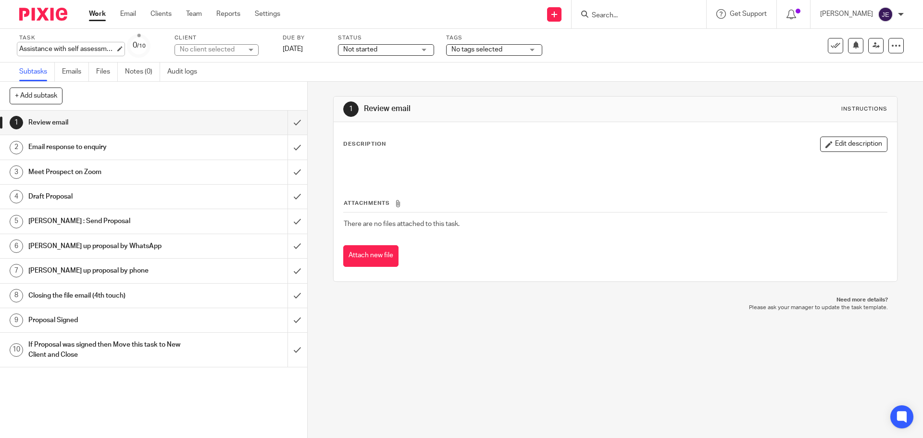
click at [46, 50] on div "Assistance with self assessment tax return Save Assistance with self assessment…" at bounding box center [67, 49] width 96 height 10
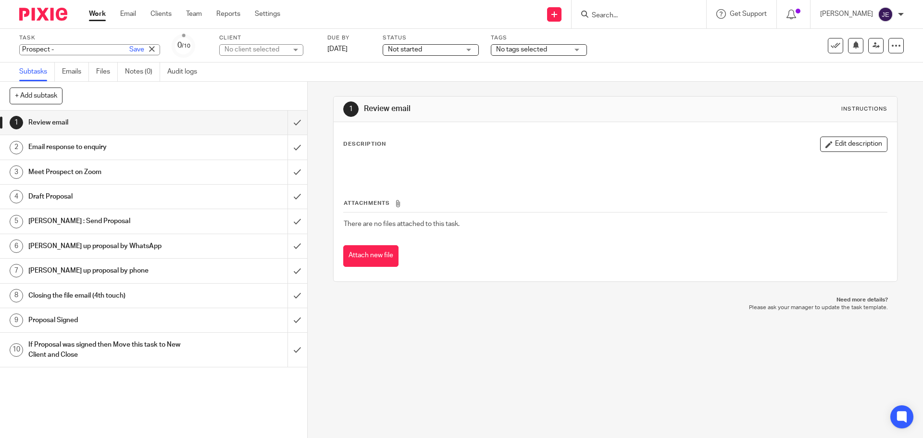
paste input "[PERSON_NAME]"
type input "Prospect - [PERSON_NAME] & Wife"
click at [129, 47] on link "Save" at bounding box center [136, 50] width 15 height 10
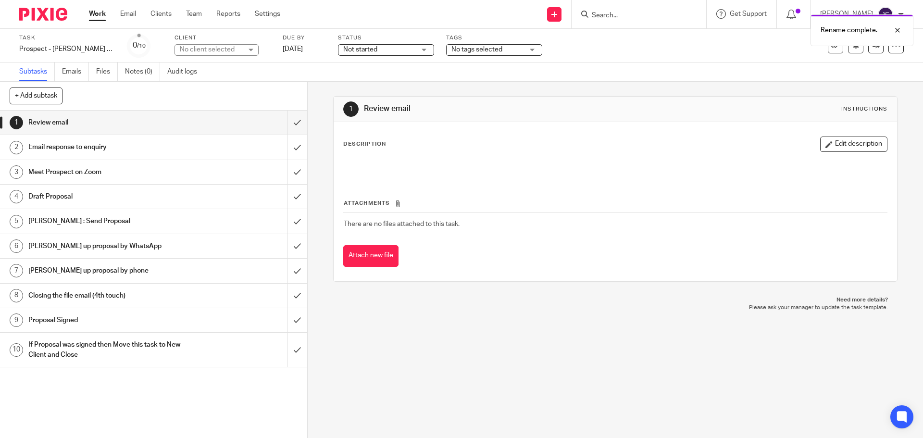
click at [186, 51] on div "No client selected" at bounding box center [211, 50] width 63 height 10
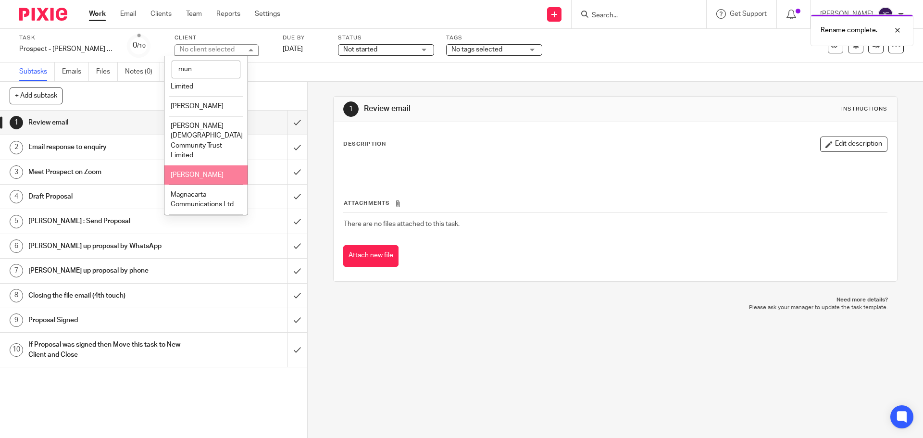
scroll to position [48, 0]
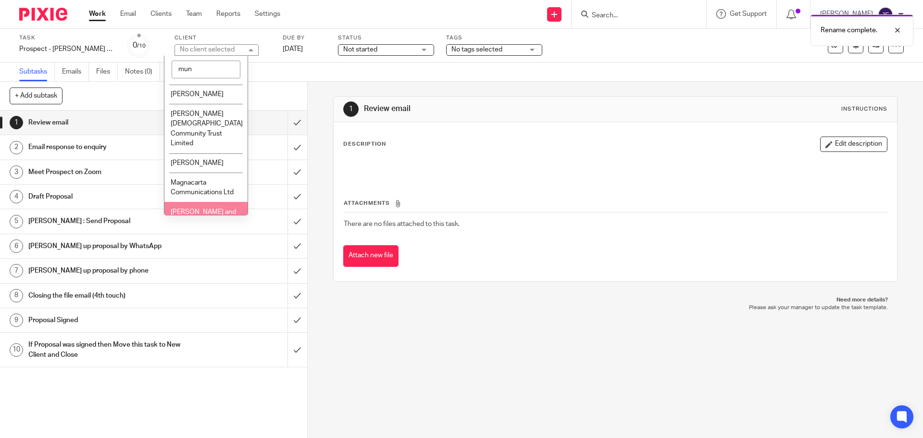
type input "mun"
click at [194, 206] on li "[PERSON_NAME] and Partners Ltd" at bounding box center [205, 216] width 83 height 29
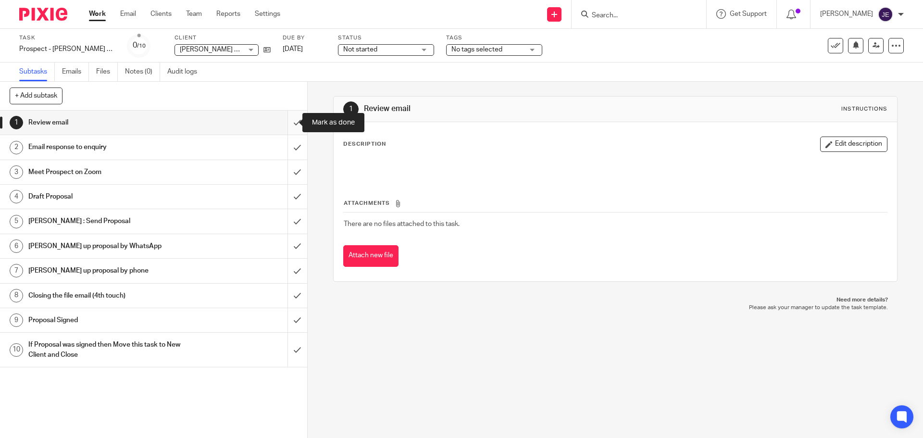
click at [285, 124] on input "submit" at bounding box center [153, 123] width 307 height 24
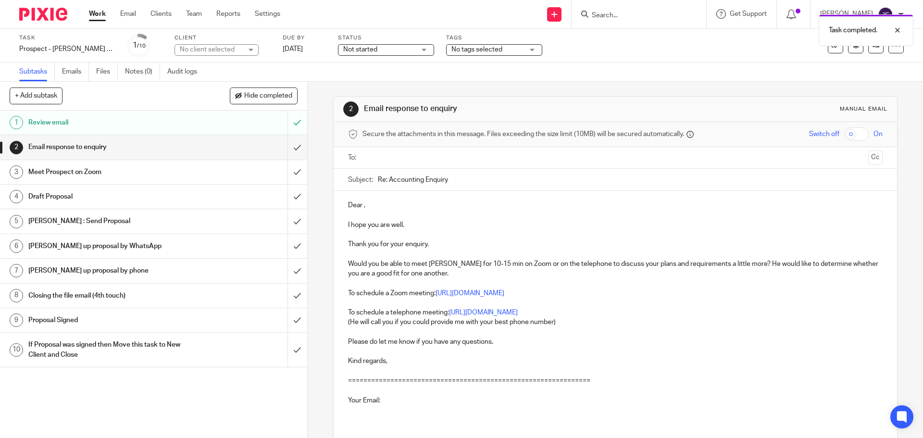
click at [360, 207] on p "Dear ," at bounding box center [615, 206] width 534 height 10
click at [362, 207] on p "Dear ," at bounding box center [615, 206] width 534 height 10
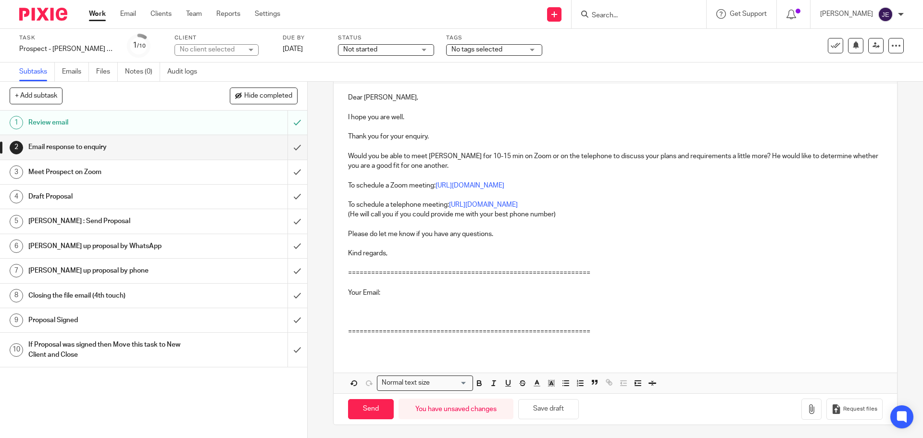
scroll to position [109, 0]
click at [362, 299] on p at bounding box center [615, 310] width 534 height 29
click at [355, 306] on p at bounding box center [615, 310] width 534 height 29
click at [348, 306] on p at bounding box center [615, 310] width 534 height 29
click at [348, 304] on p at bounding box center [615, 310] width 534 height 29
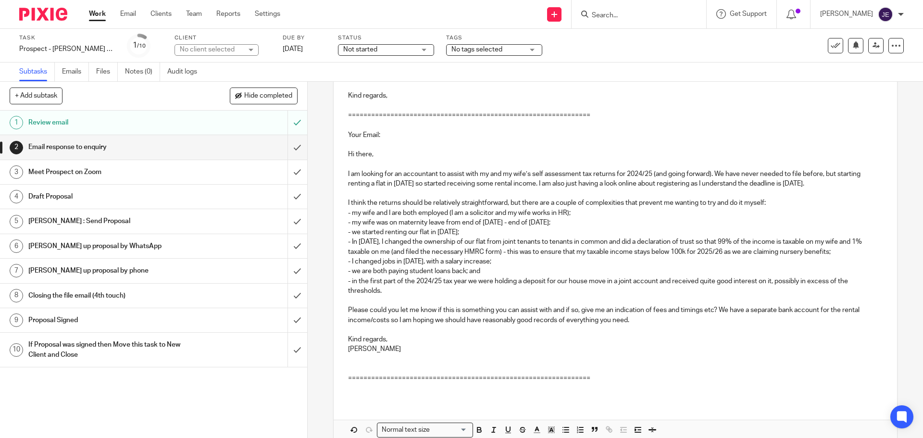
scroll to position [278, 0]
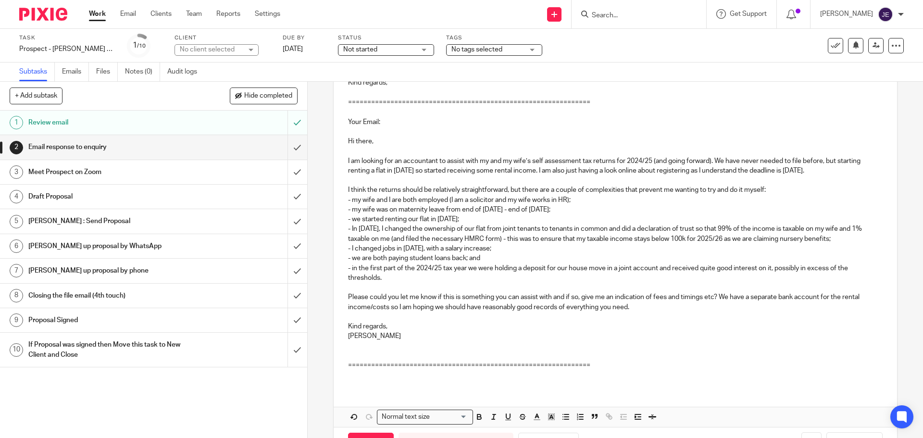
click at [353, 353] on p "Hi there, I am looking for an accountant to assist with my and my wife’s self a…" at bounding box center [615, 249] width 534 height 224
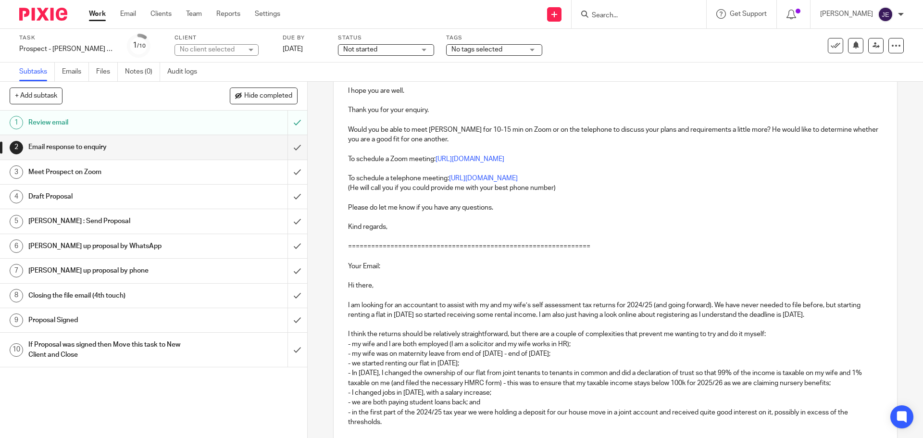
scroll to position [0, 0]
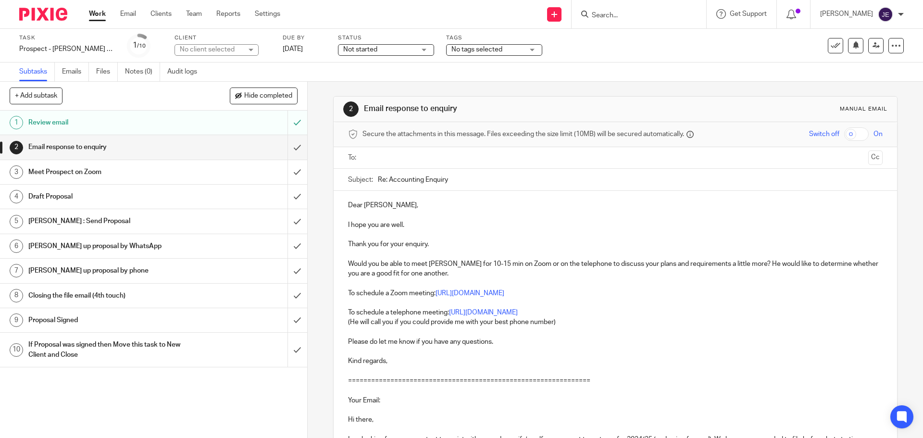
click at [402, 150] on ul at bounding box center [616, 158] width 504 height 16
click at [399, 159] on input "text" at bounding box center [615, 157] width 498 height 11
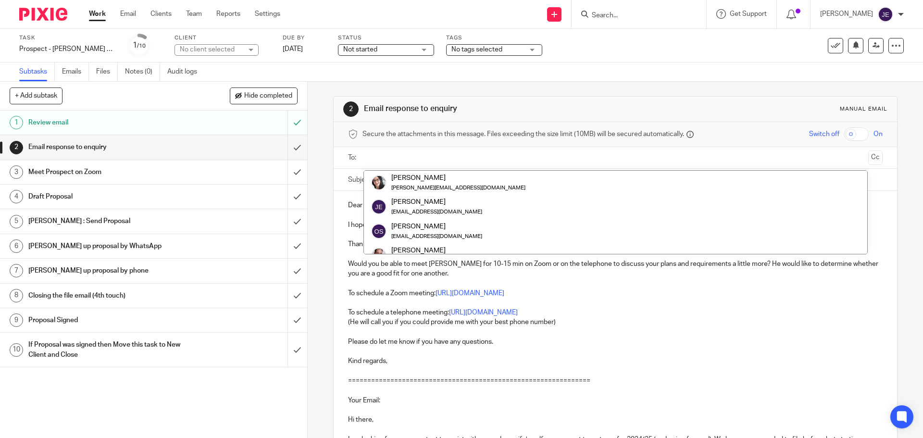
paste input "[PERSON_NAME][EMAIL_ADDRESS][DOMAIN_NAME]"
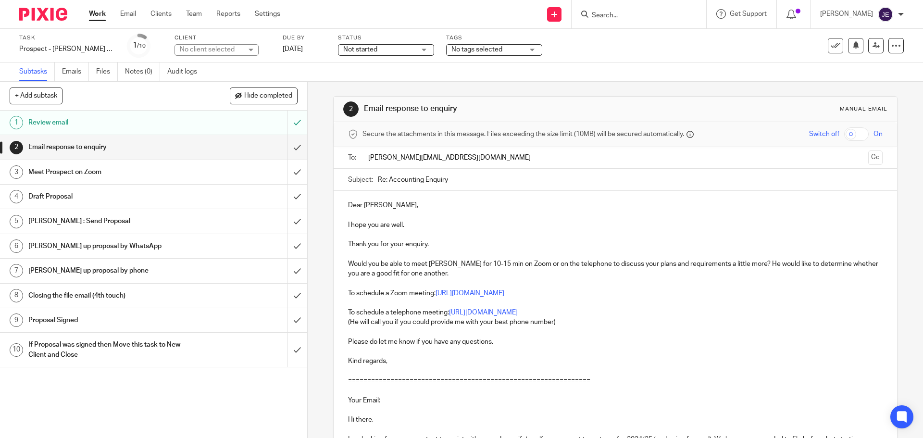
type input "harryhart@hotmail.co.uk"
click at [440, 218] on p at bounding box center [615, 215] width 534 height 10
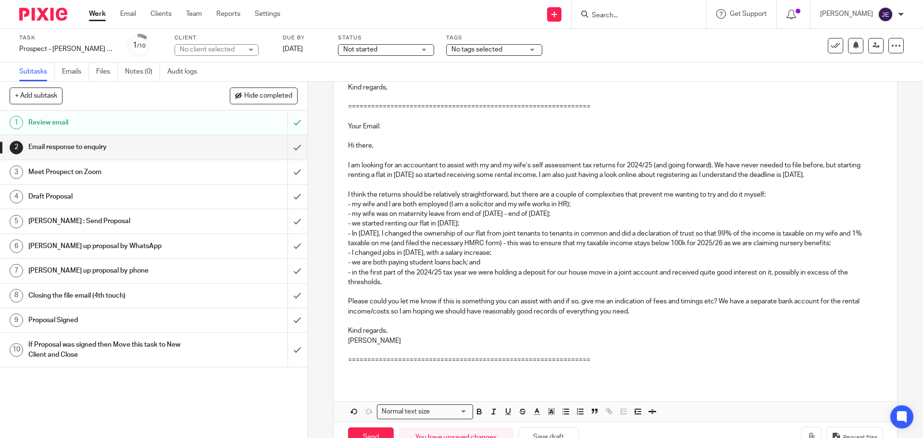
scroll to position [306, 0]
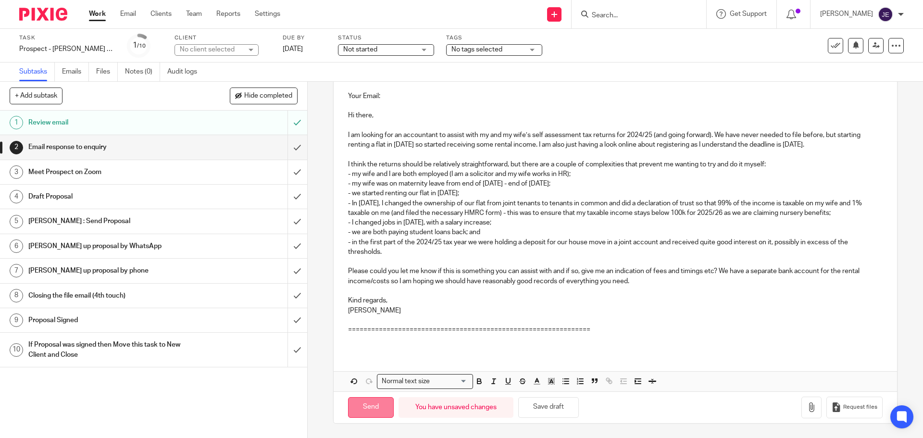
click at [369, 406] on input "Send" at bounding box center [371, 407] width 46 height 21
type input "Sent"
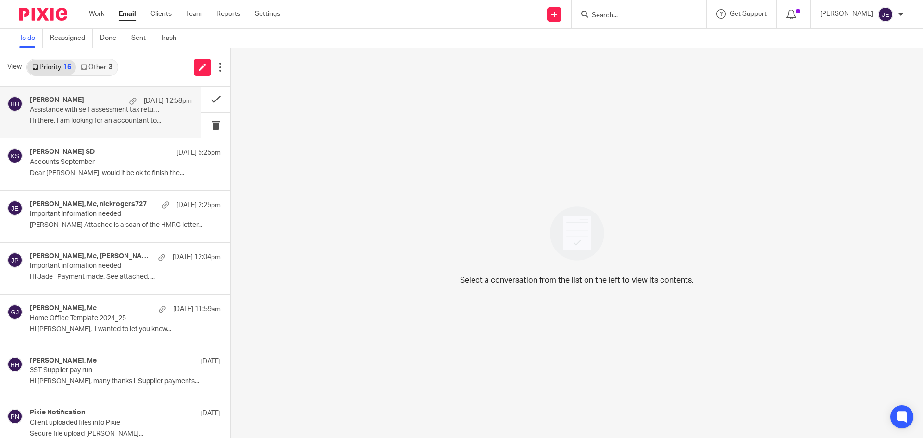
click at [84, 108] on p "Assistance with self assessment tax return" at bounding box center [95, 110] width 130 height 8
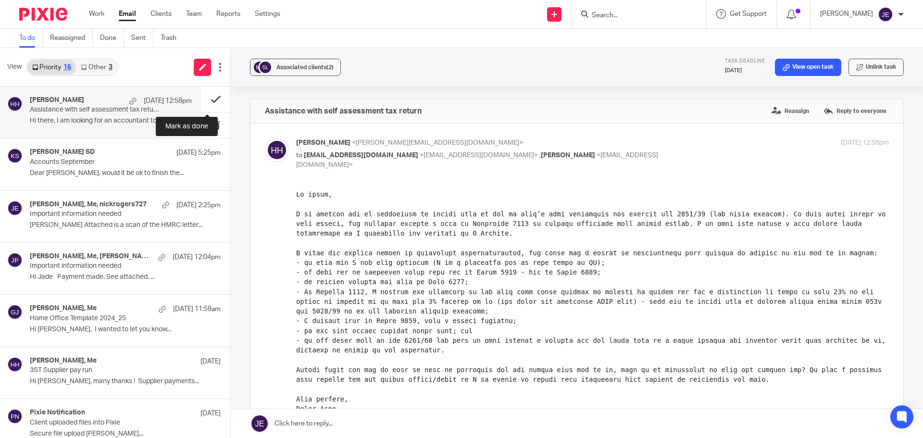
click at [205, 96] on button at bounding box center [215, 99] width 29 height 25
click at [209, 101] on button at bounding box center [215, 99] width 29 height 25
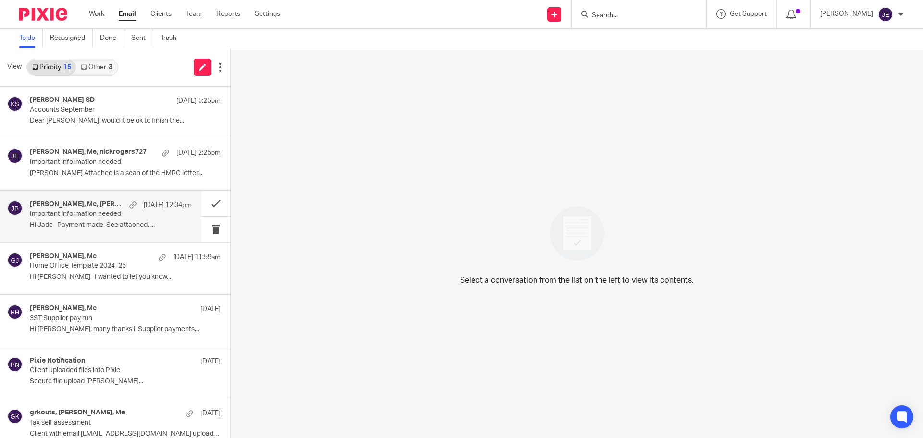
click at [122, 216] on p "Important information needed" at bounding box center [95, 214] width 130 height 8
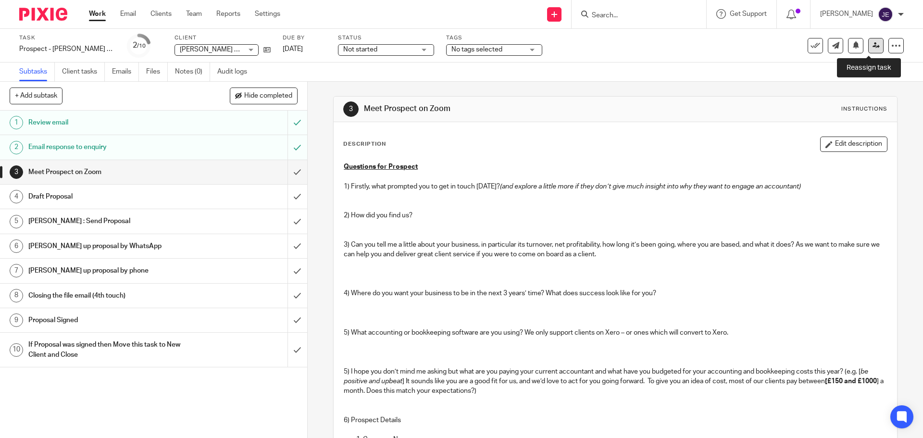
click at [873, 49] on icon at bounding box center [876, 45] width 7 height 7
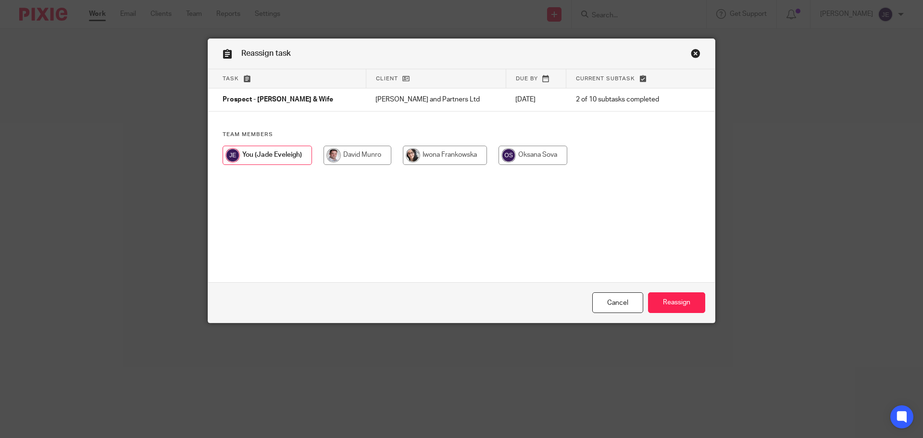
click at [336, 159] on input "radio" at bounding box center [358, 155] width 68 height 19
radio input "true"
click at [667, 303] on input "Reassign" at bounding box center [676, 302] width 57 height 21
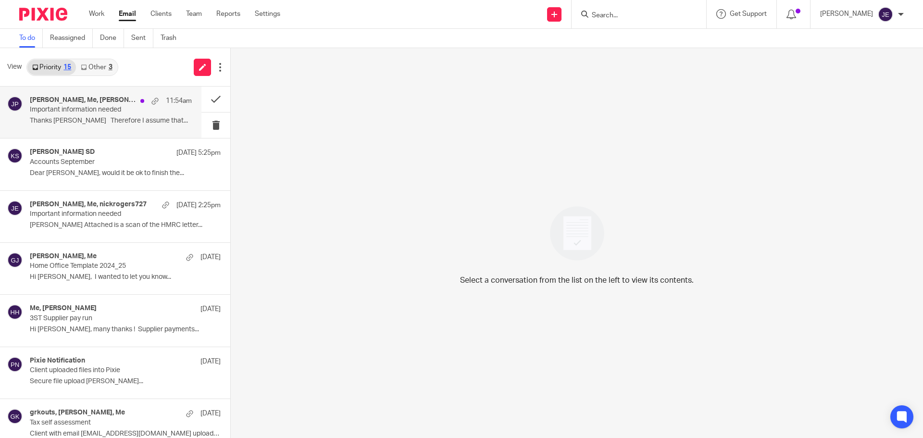
click at [105, 114] on p "Important information needed" at bounding box center [95, 110] width 130 height 8
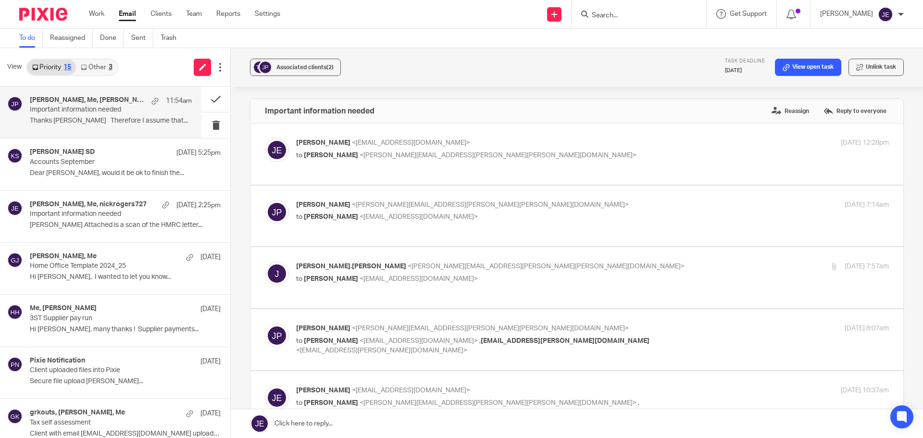
click at [333, 412] on link at bounding box center [577, 423] width 692 height 29
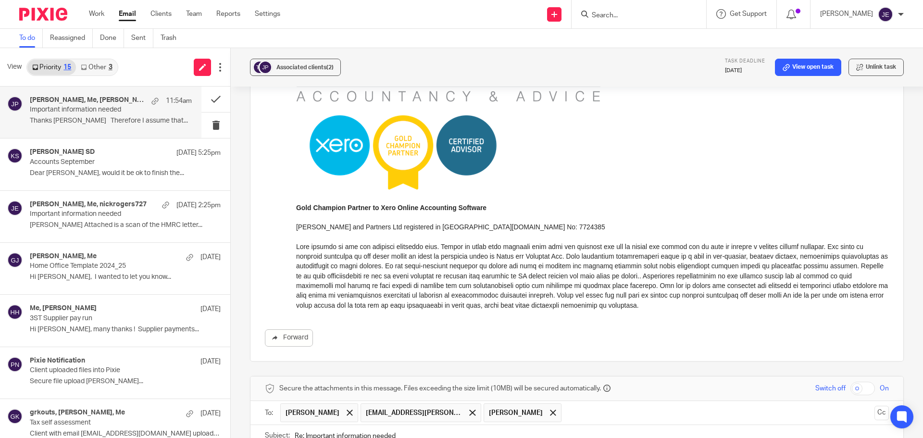
drag, startPoint x: 261, startPoint y: 271, endPoint x: 258, endPoint y: 234, distance: 37.2
drag, startPoint x: 266, startPoint y: 248, endPoint x: 257, endPoint y: 361, distance: 113.3
drag, startPoint x: 352, startPoint y: 237, endPoint x: 336, endPoint y: 237, distance: 16.4
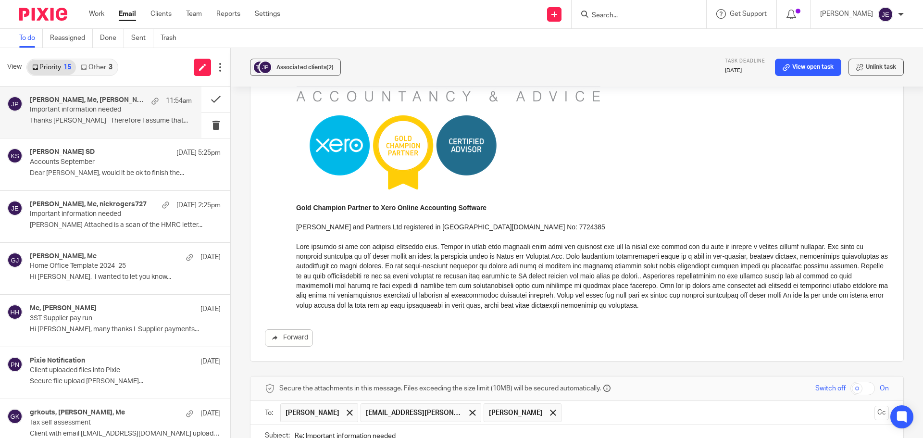
drag, startPoint x: 334, startPoint y: 237, endPoint x: 369, endPoint y: 237, distance: 35.1
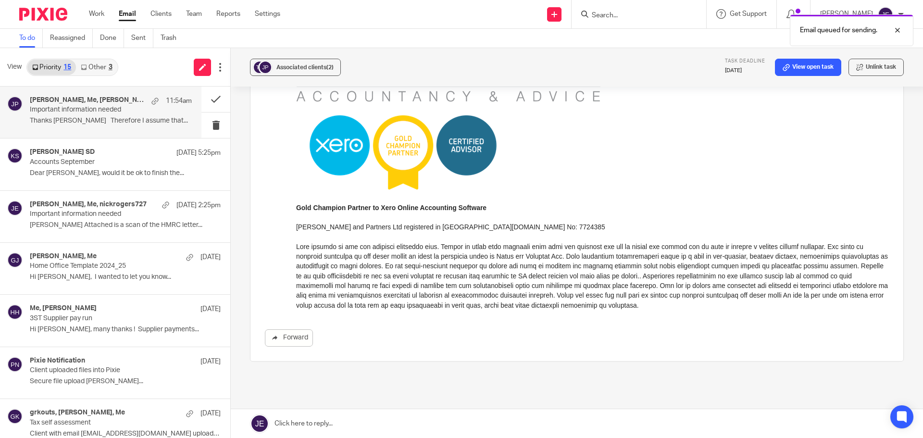
scroll to position [6242, 0]
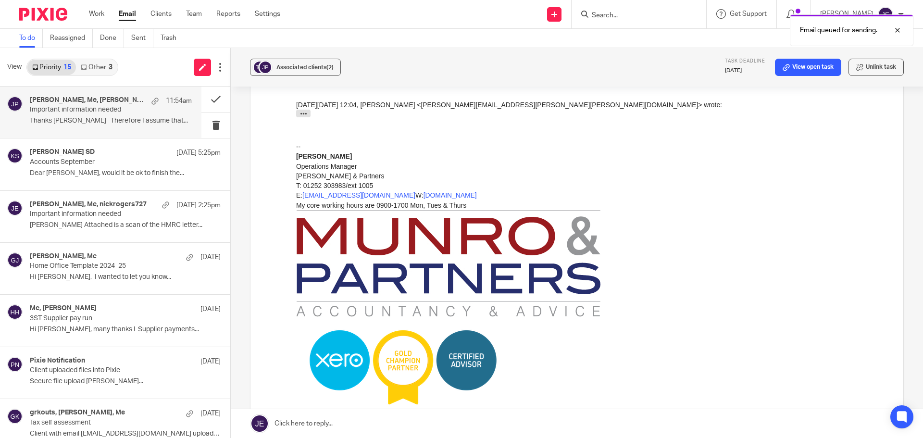
drag, startPoint x: 814, startPoint y: 71, endPoint x: 799, endPoint y: 76, distance: 15.4
click at [799, 76] on div "Associated clients (2) Task deadline 22 Sep 2025 View open task Unlink task" at bounding box center [577, 67] width 692 height 38
click at [218, 96] on button at bounding box center [215, 99] width 29 height 25
click at [212, 96] on button at bounding box center [215, 99] width 29 height 25
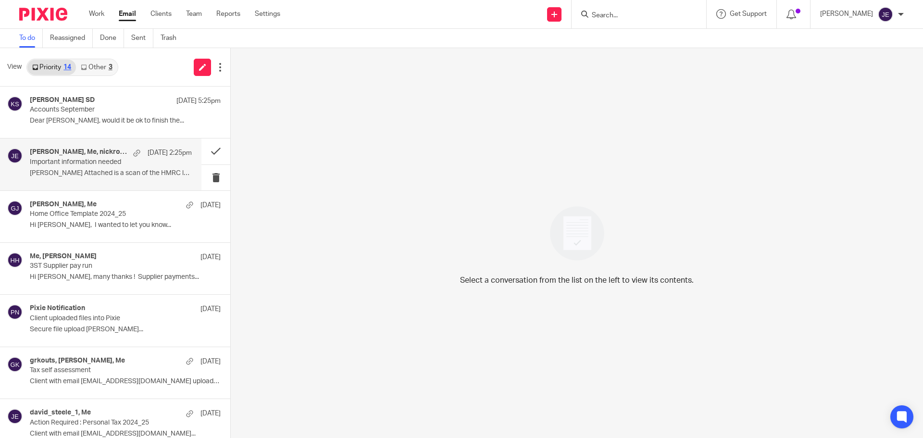
click at [106, 182] on div "Nicholas Rogers, Me, nickrogers727 19 Sep 2:25pm Important information needed J…" at bounding box center [100, 163] width 201 height 51
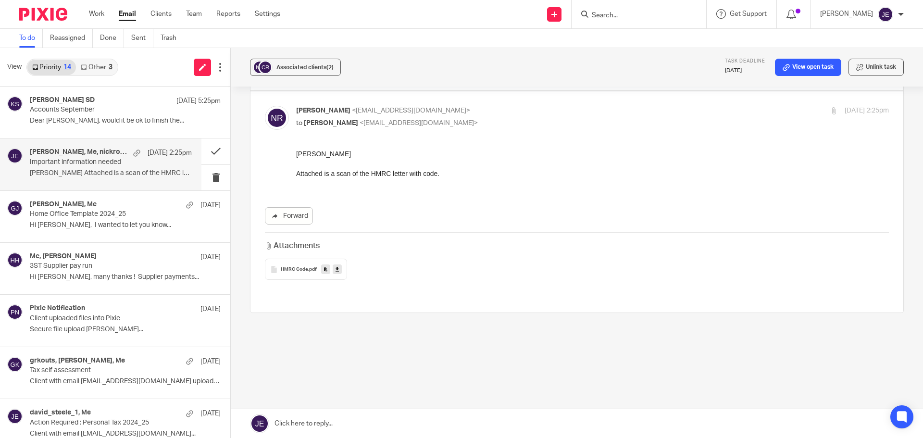
scroll to position [0, 0]
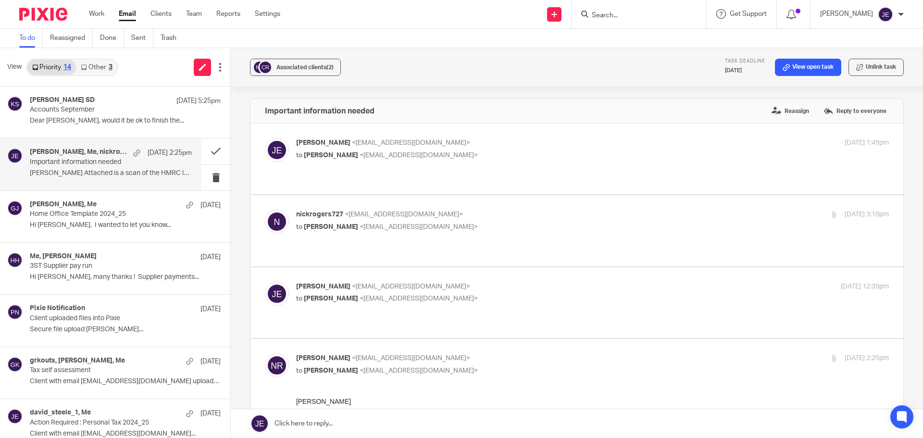
click at [94, 166] on p "Important information needed" at bounding box center [95, 162] width 130 height 8
click at [325, 66] on span "Associated clients (2)" at bounding box center [305, 67] width 57 height 6
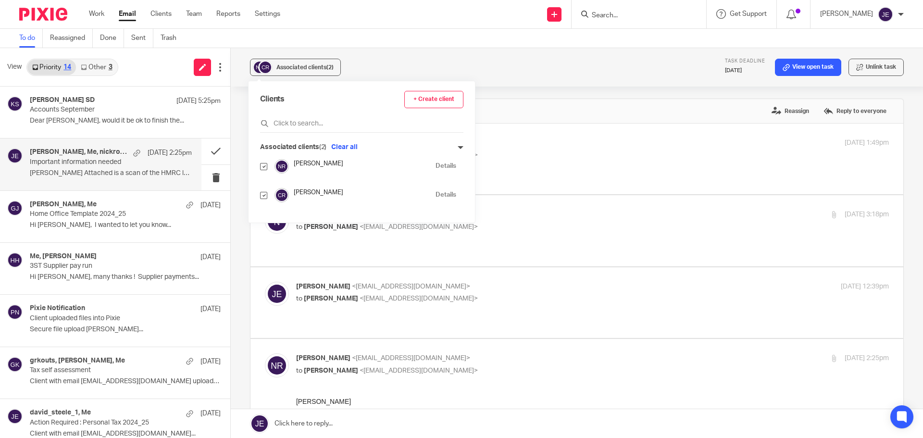
click at [384, 67] on div "Associated clients (2) Task deadline 22 Sep 2025 View open task Unlink task" at bounding box center [577, 67] width 692 height 38
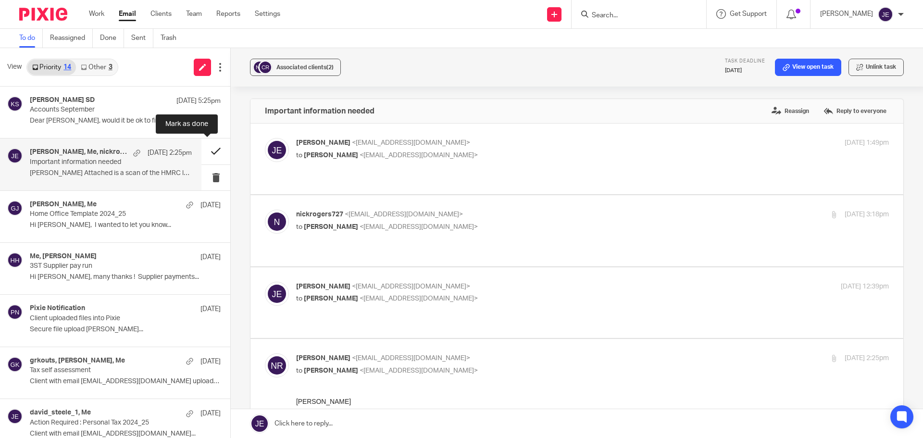
click at [208, 147] on button at bounding box center [215, 150] width 29 height 25
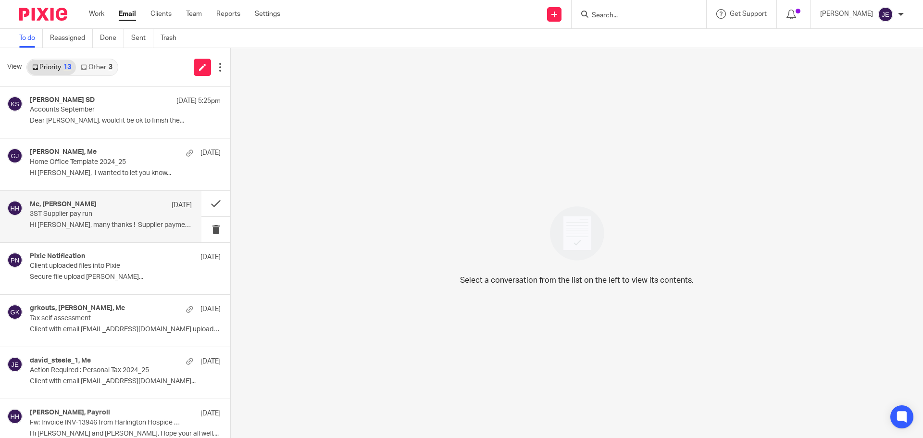
click at [128, 224] on p "Hi Jade, many thanks ! Supplier payments..." at bounding box center [111, 225] width 162 height 8
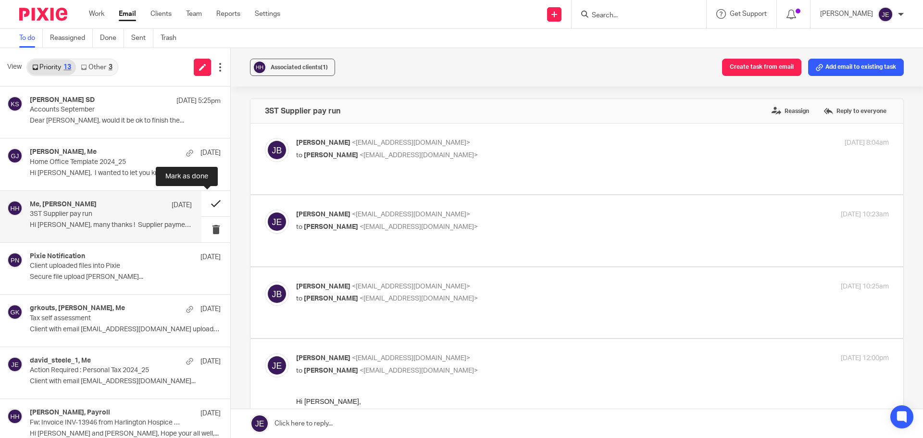
click at [214, 199] on button at bounding box center [215, 203] width 29 height 25
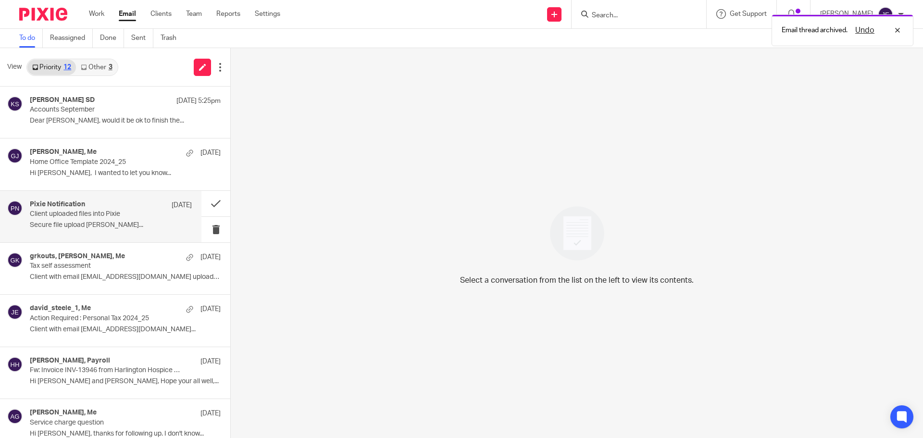
click at [139, 209] on div "Pixie Notification 18 Sep" at bounding box center [111, 206] width 162 height 10
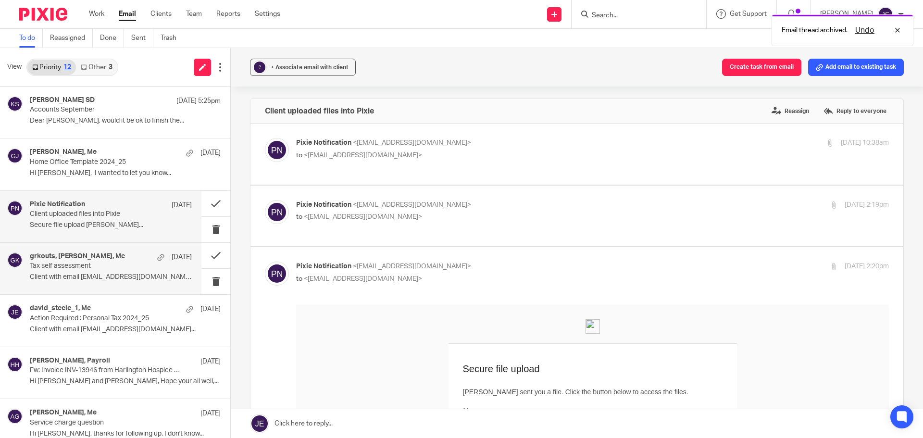
click at [132, 275] on p "Client with email grkouts@hotmail.com uploaded..." at bounding box center [111, 277] width 162 height 8
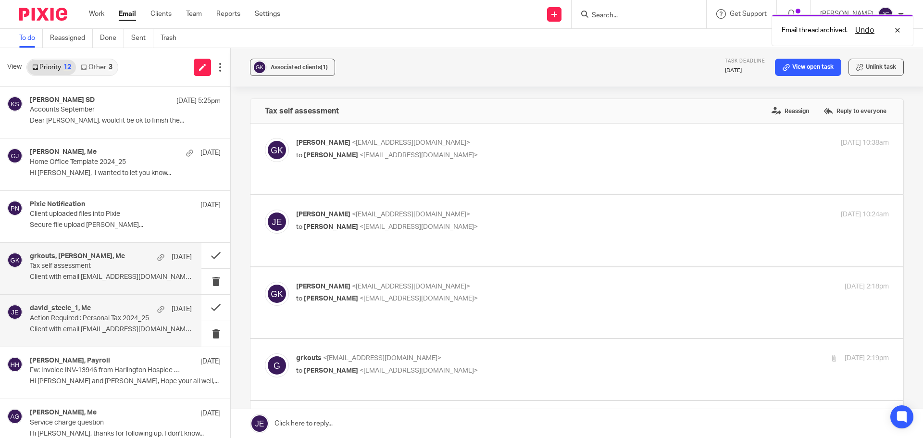
click at [119, 297] on div "david_steele_1, Me 18 Sep Action Required : Personal Tax 2024_25 Client with em…" at bounding box center [100, 320] width 201 height 51
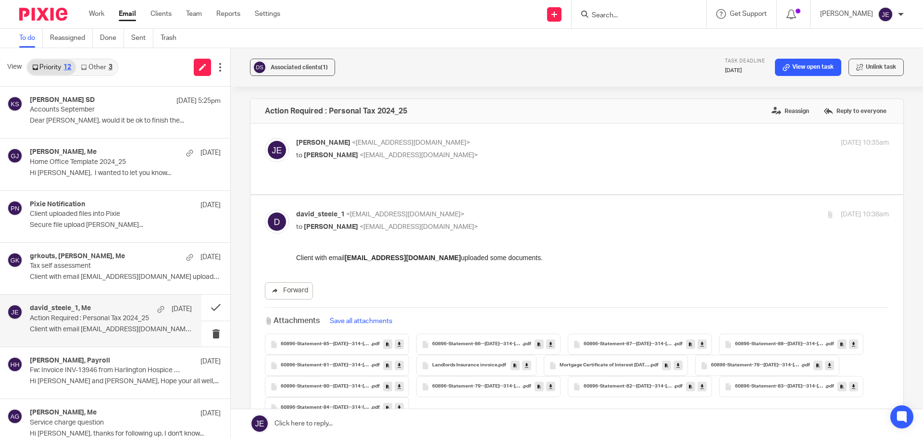
click at [106, 63] on link "Other 3" at bounding box center [96, 67] width 41 height 15
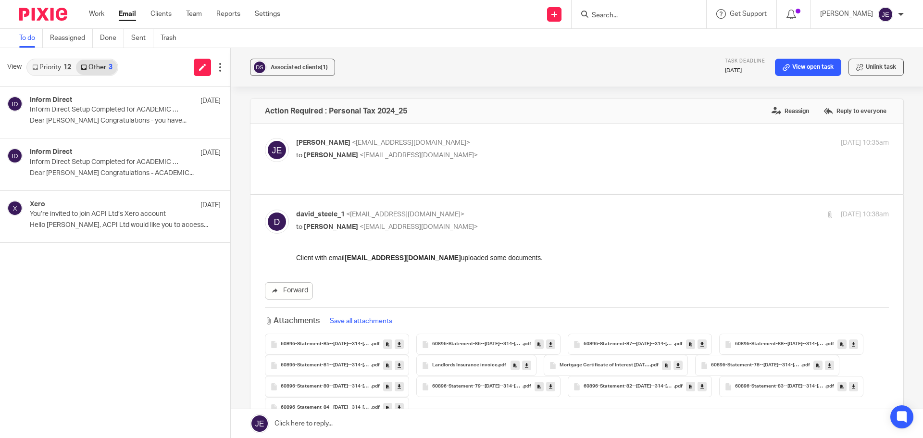
click at [55, 64] on link "Priority 12" at bounding box center [51, 67] width 49 height 15
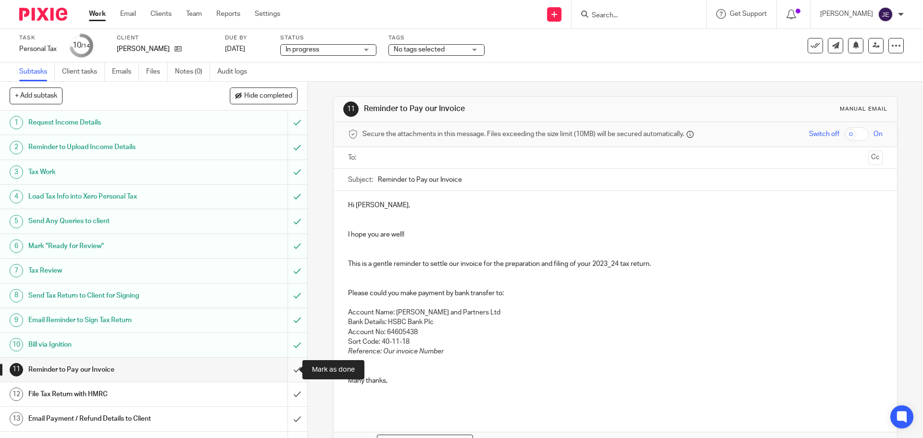
click at [286, 370] on input "submit" at bounding box center [153, 370] width 307 height 24
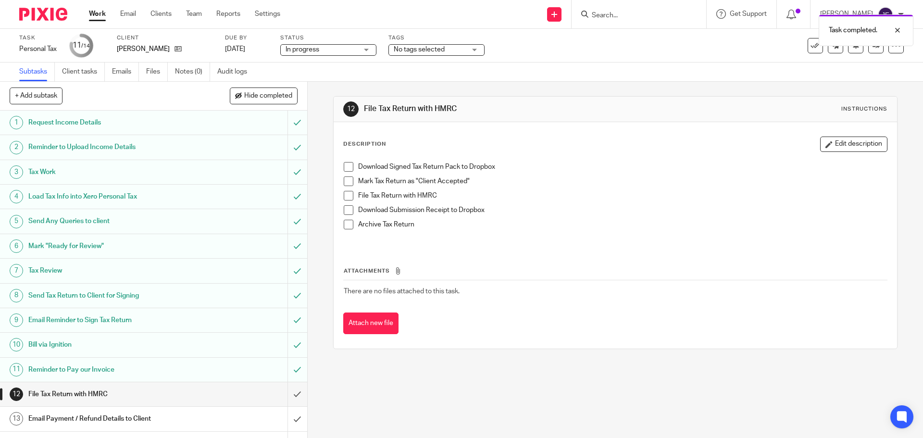
click at [349, 221] on span at bounding box center [349, 225] width 10 height 10
click at [346, 208] on span at bounding box center [349, 210] width 10 height 10
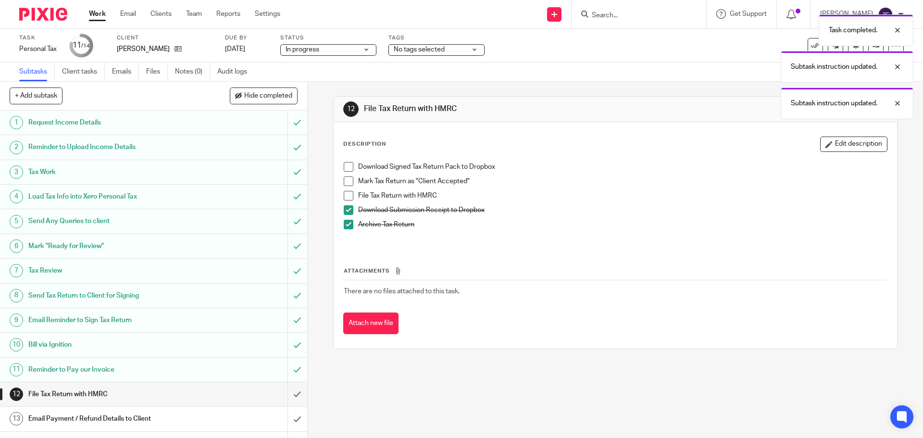
click at [348, 191] on span at bounding box center [349, 196] width 10 height 10
click at [345, 177] on span at bounding box center [349, 181] width 10 height 10
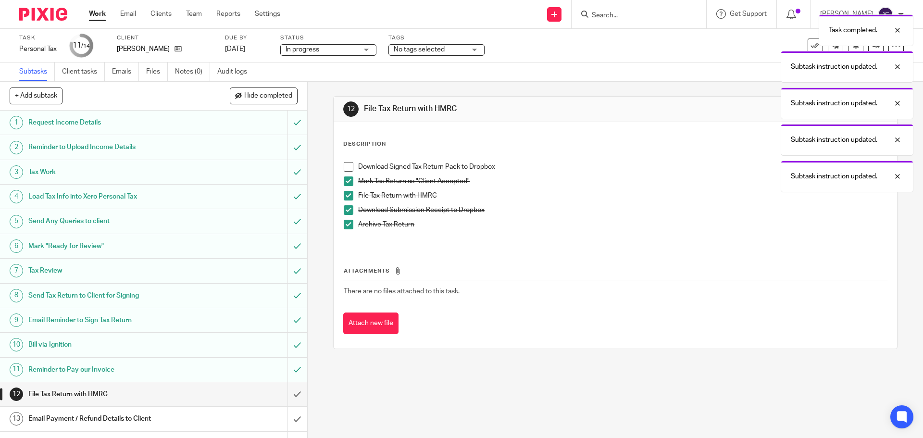
click at [344, 163] on span at bounding box center [349, 167] width 10 height 10
click at [290, 393] on input "submit" at bounding box center [153, 394] width 307 height 24
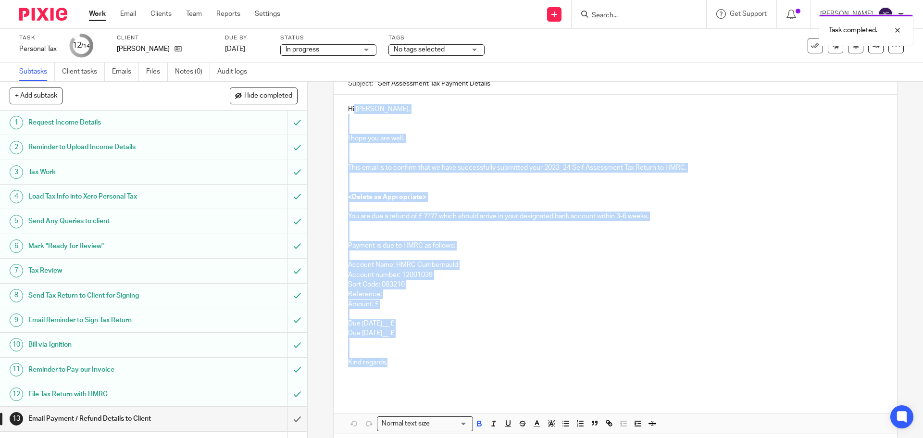
scroll to position [71, 0]
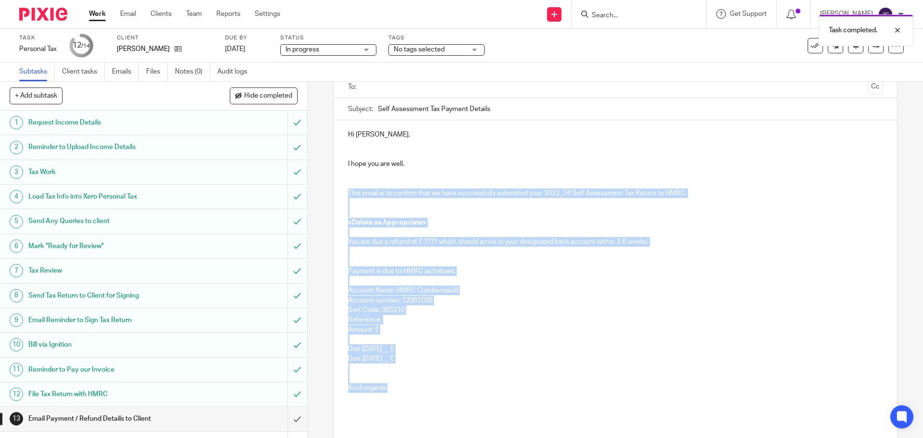
drag, startPoint x: 379, startPoint y: 311, endPoint x: 345, endPoint y: 192, distance: 123.1
click at [345, 192] on div "Hi [PERSON_NAME], I hope you are well. This email is to confirm that we have su…" at bounding box center [615, 270] width 563 height 300
copy div "This email is to confirm that we have successfully submitted your 2023_24 Self …"
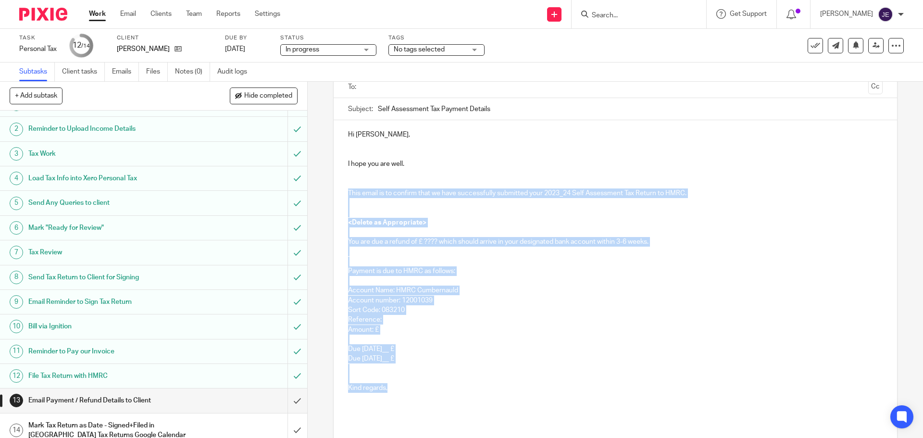
scroll to position [28, 0]
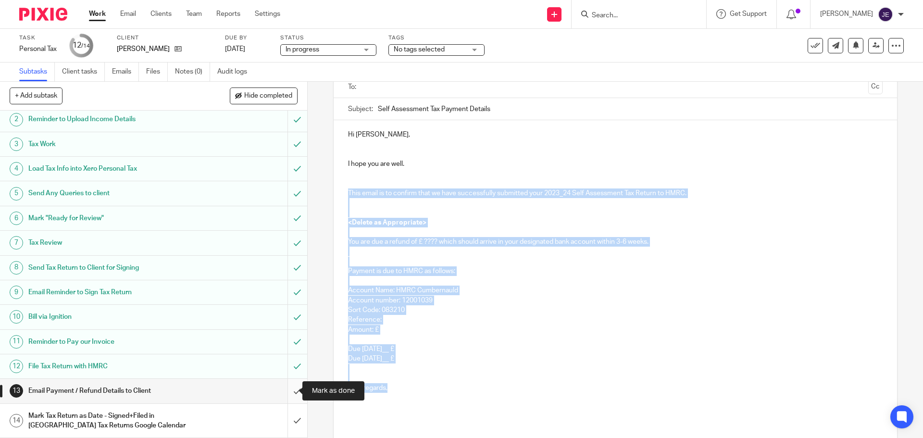
click at [290, 391] on input "submit" at bounding box center [153, 391] width 307 height 24
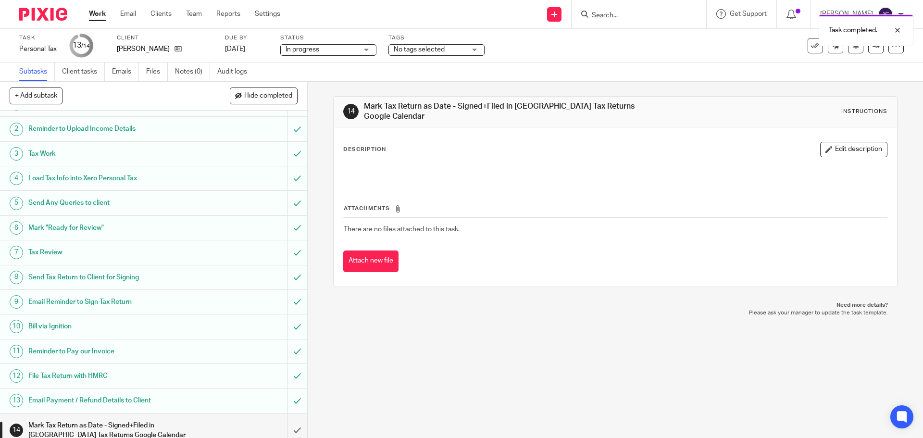
scroll to position [28, 0]
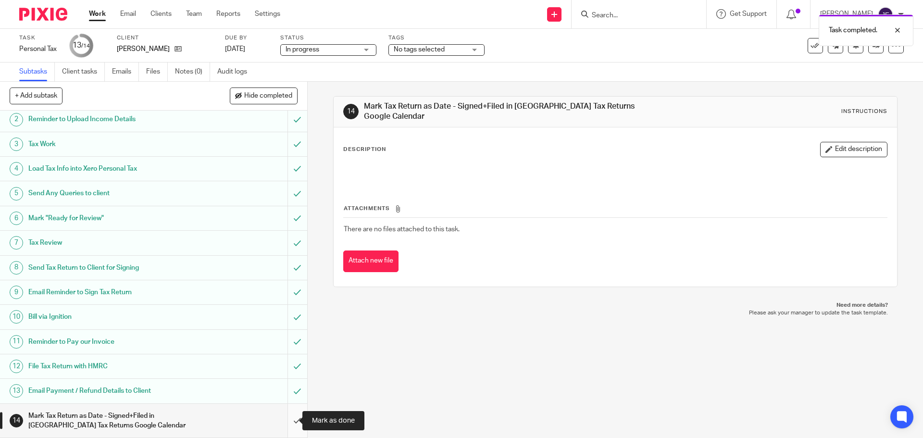
click at [287, 416] on input "submit" at bounding box center [153, 421] width 307 height 34
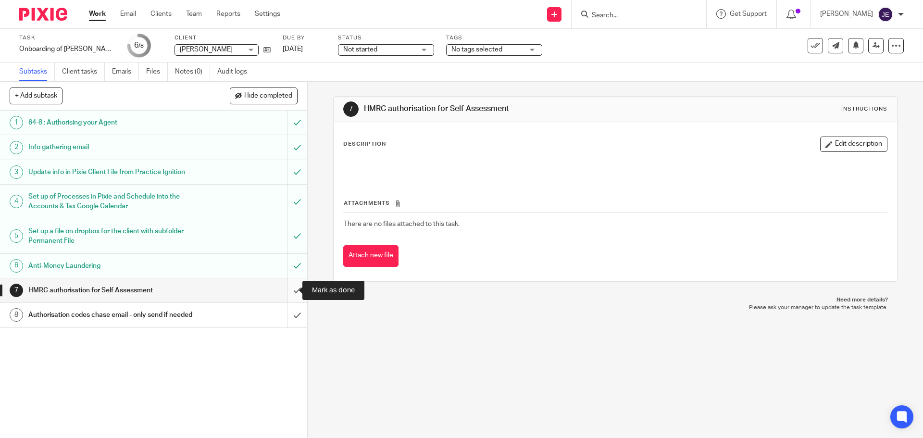
click at [284, 292] on input "submit" at bounding box center [153, 290] width 307 height 24
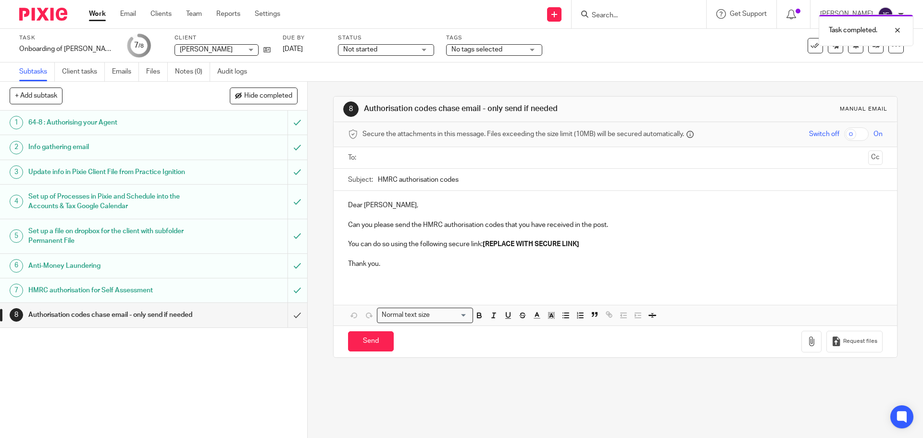
click at [366, 50] on span "Not started" at bounding box center [360, 49] width 34 height 7
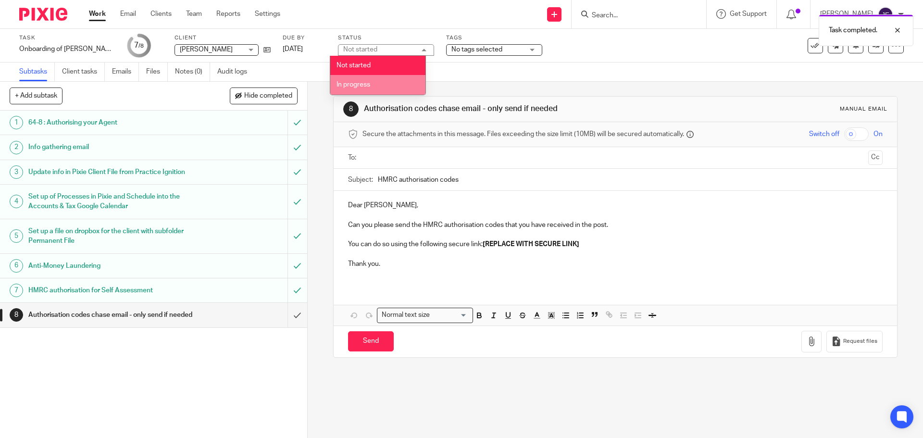
click at [370, 84] on span "In progress" at bounding box center [354, 84] width 34 height 7
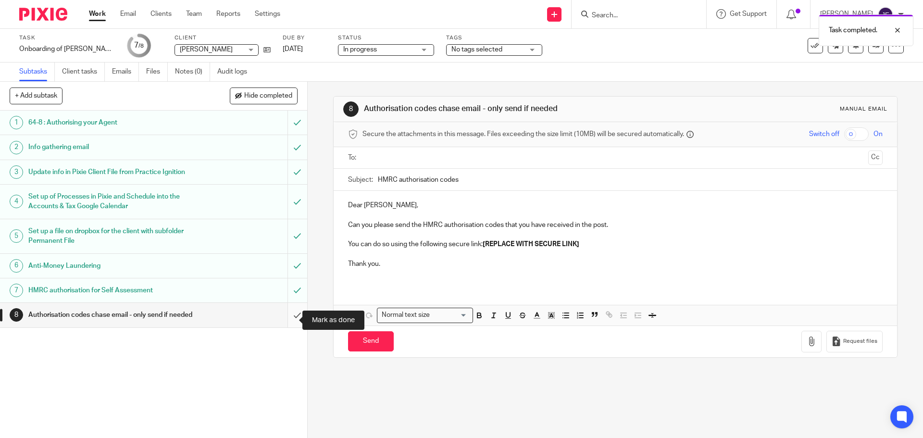
click at [285, 316] on input "submit" at bounding box center [153, 315] width 307 height 24
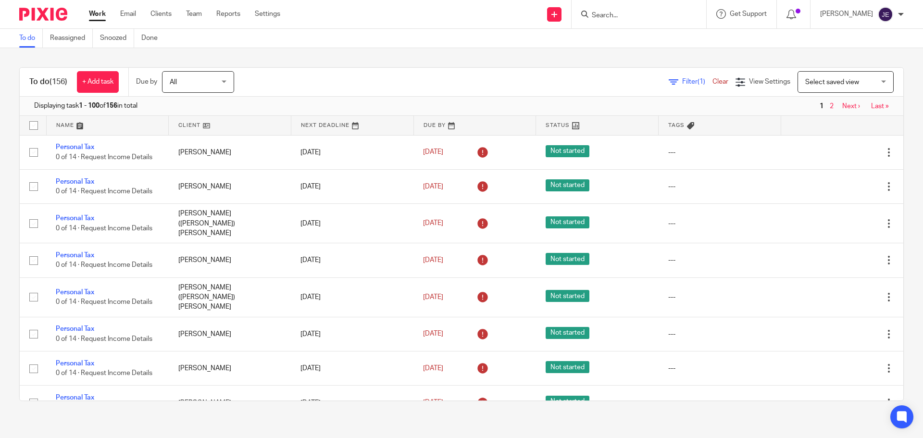
click at [621, 19] on input "Search" at bounding box center [634, 16] width 87 height 9
click at [682, 82] on span "Filter (1)" at bounding box center [697, 81] width 30 height 7
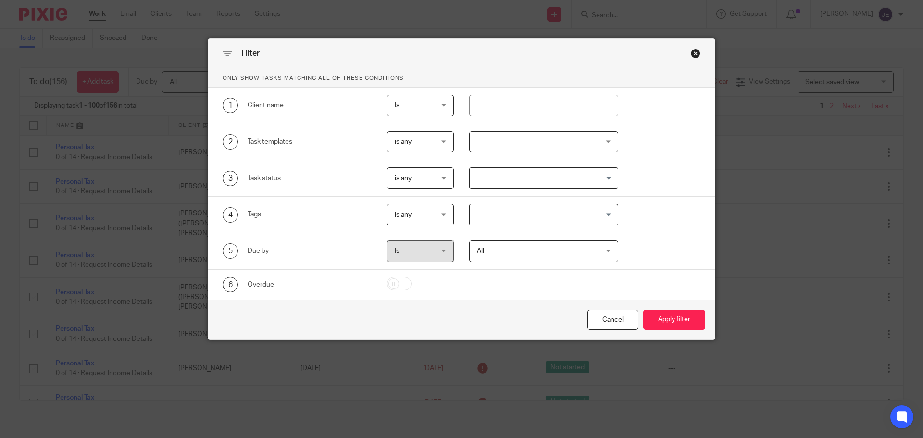
click at [496, 146] on div at bounding box center [544, 142] width 150 height 22
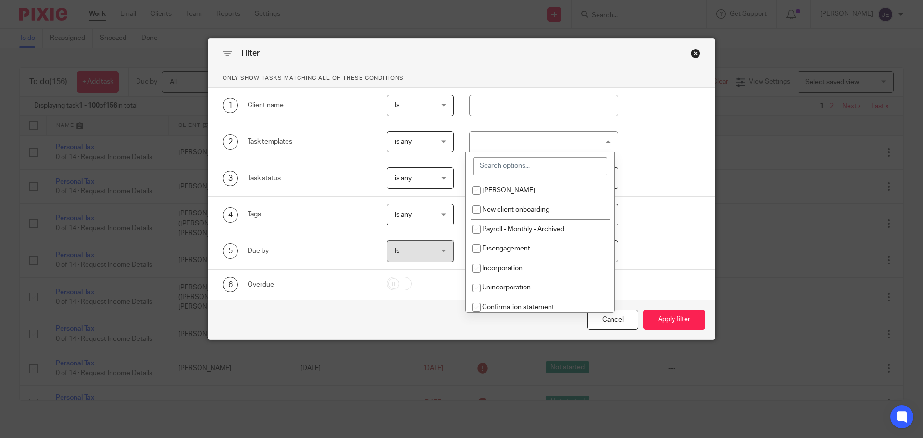
click at [502, 169] on input "search" at bounding box center [540, 166] width 134 height 18
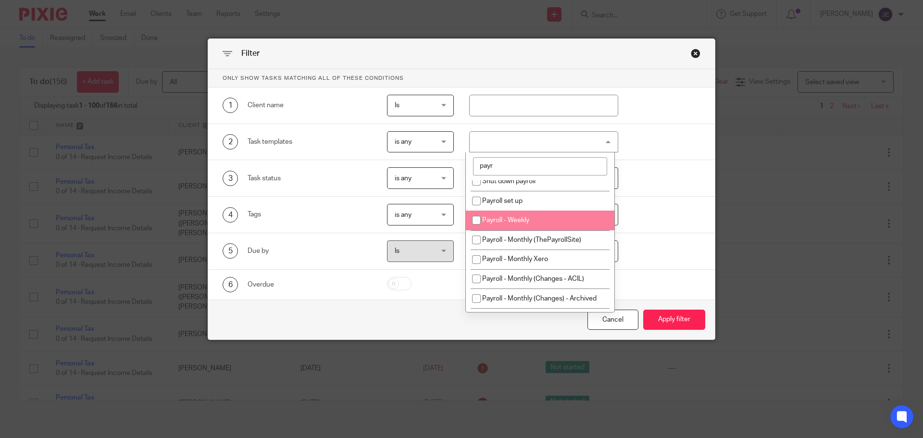
scroll to position [44, 0]
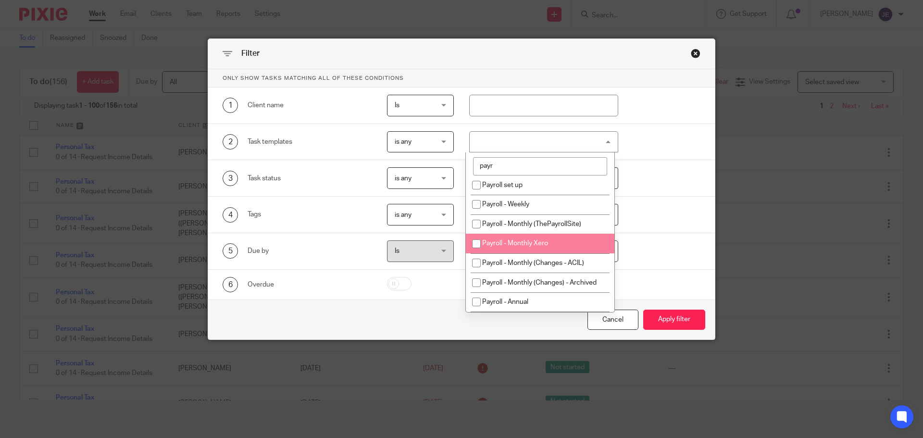
type input "payr"
click at [566, 244] on li "Payroll - Monthly Xero" at bounding box center [540, 244] width 149 height 20
checkbox input "true"
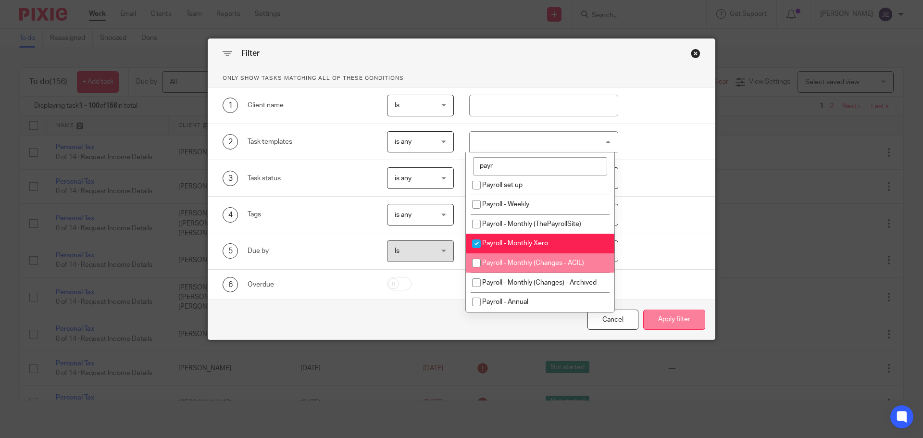
click at [669, 316] on button "Apply filter" at bounding box center [674, 320] width 62 height 21
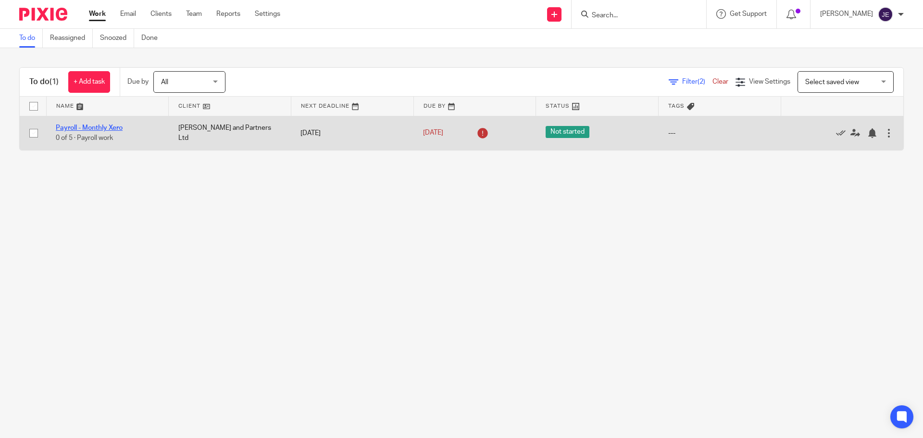
click at [107, 130] on link "Payroll - Monthly Xero" at bounding box center [89, 128] width 67 height 7
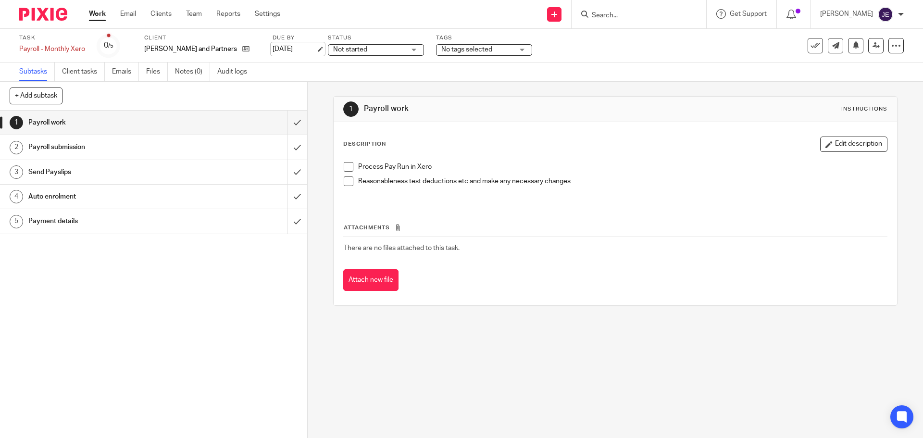
click at [298, 46] on link "[DATE]" at bounding box center [294, 49] width 43 height 10
click at [344, 169] on span at bounding box center [349, 167] width 10 height 10
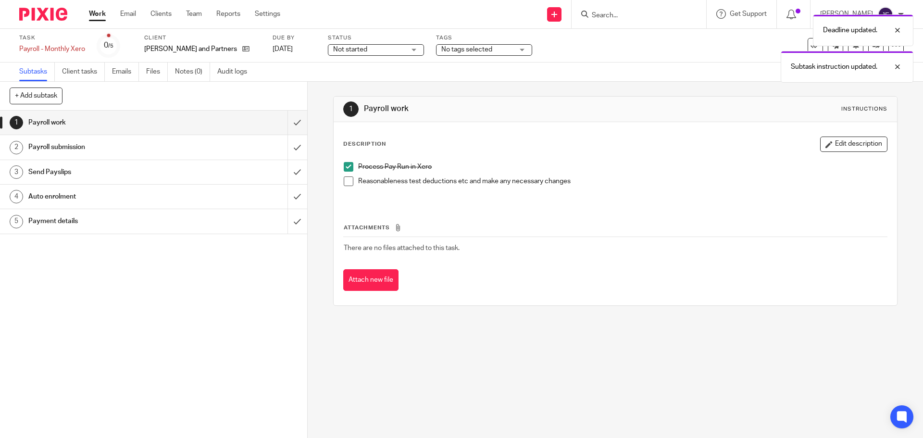
click at [347, 188] on li "Reasonableness test deductions etc and make any necessary changes" at bounding box center [615, 186] width 543 height 20
click at [347, 182] on span at bounding box center [349, 181] width 10 height 10
click at [290, 122] on input "submit" at bounding box center [153, 123] width 307 height 24
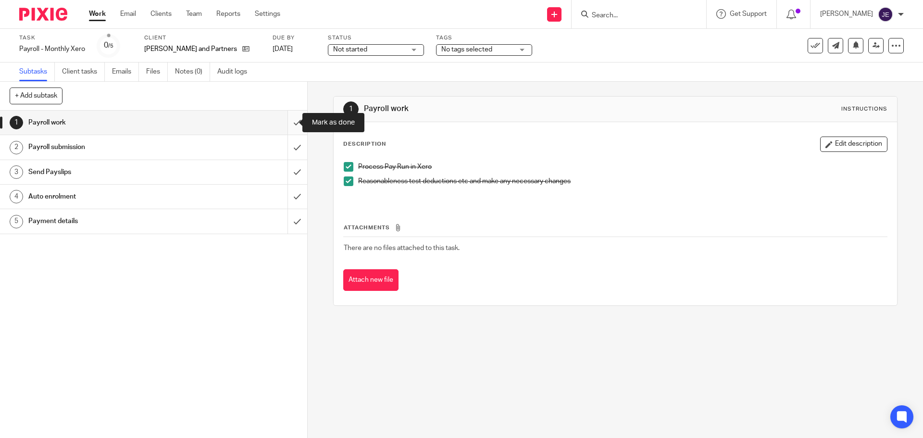
click at [285, 123] on input "submit" at bounding box center [153, 123] width 307 height 24
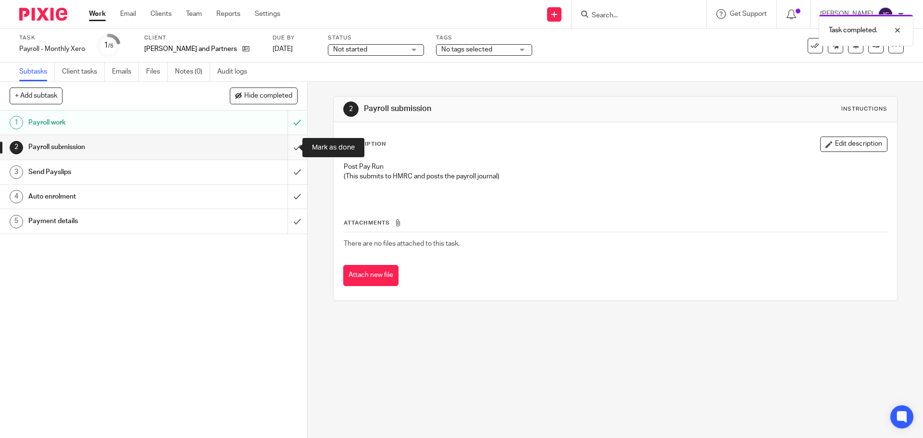
click at [284, 147] on input "submit" at bounding box center [153, 147] width 307 height 24
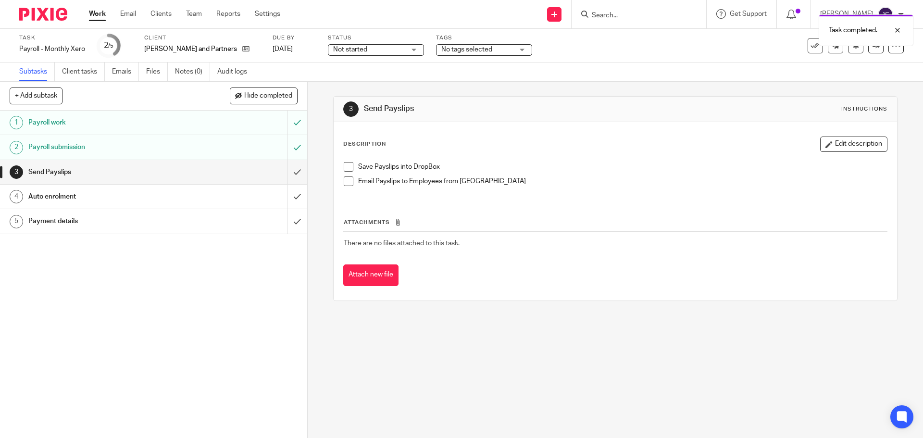
click at [345, 166] on span at bounding box center [349, 167] width 10 height 10
click at [346, 184] on span at bounding box center [349, 181] width 10 height 10
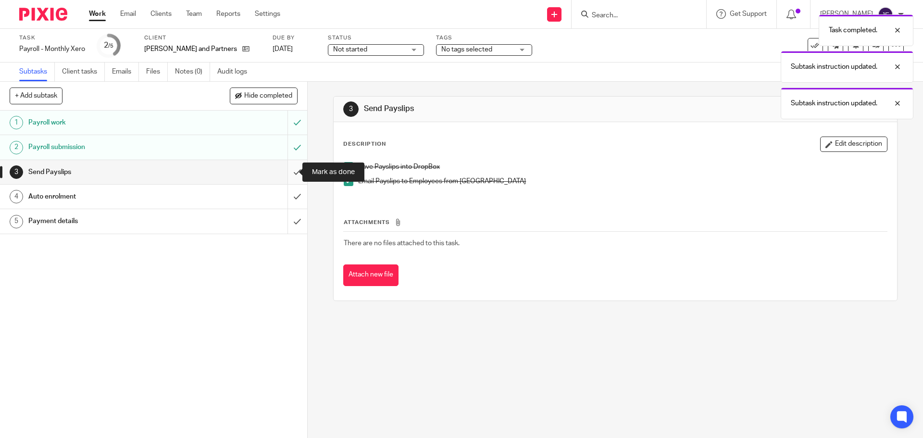
click at [289, 177] on input "submit" at bounding box center [153, 172] width 307 height 24
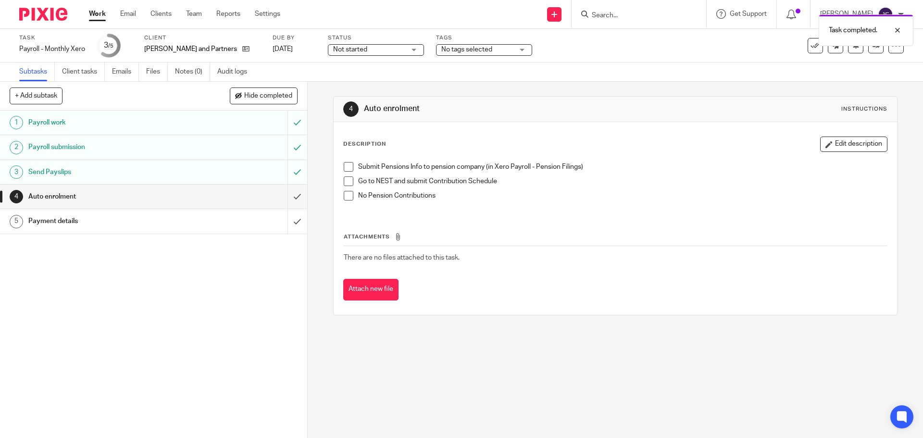
click at [344, 164] on span at bounding box center [349, 167] width 10 height 10
click at [345, 178] on span at bounding box center [349, 181] width 10 height 10
click at [346, 198] on span at bounding box center [349, 196] width 10 height 10
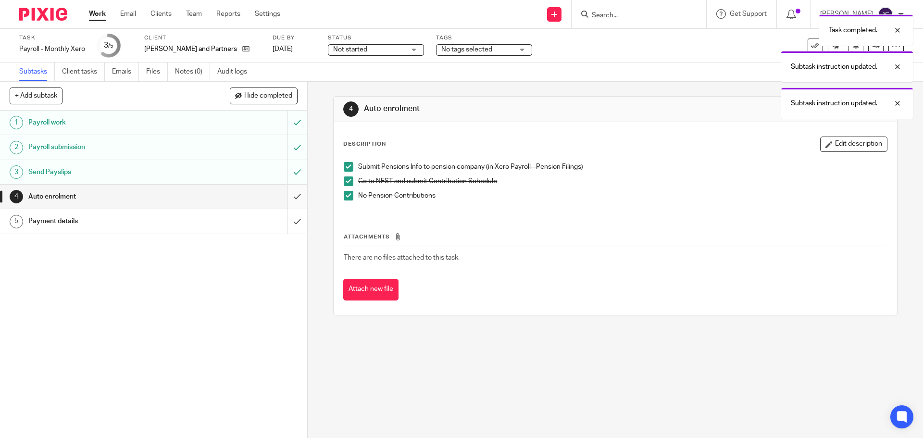
click at [297, 200] on input "submit" at bounding box center [153, 197] width 307 height 24
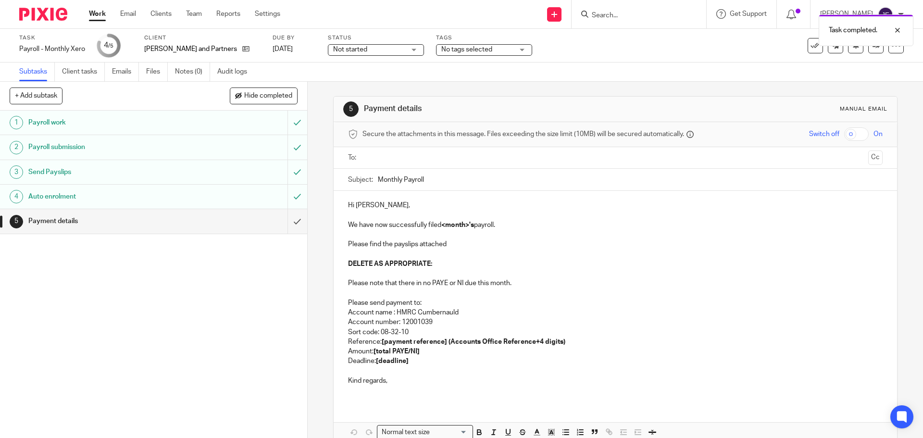
click at [352, 224] on p "We have now successfully filed <month>'s payroll." at bounding box center [615, 225] width 534 height 10
click at [450, 224] on strong "<month>'s" at bounding box center [449, 225] width 33 height 7
click at [451, 246] on p "Please find the payslips attached" at bounding box center [615, 244] width 534 height 10
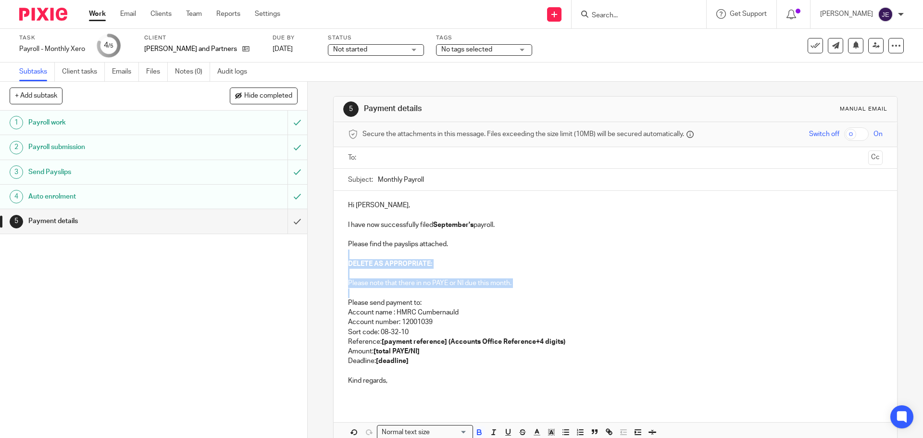
drag, startPoint x: 344, startPoint y: 257, endPoint x: 343, endPoint y: 290, distance: 32.7
click at [343, 290] on div "Hi David, I have now successfully filed September's payroll. Please find the pa…" at bounding box center [615, 297] width 563 height 212
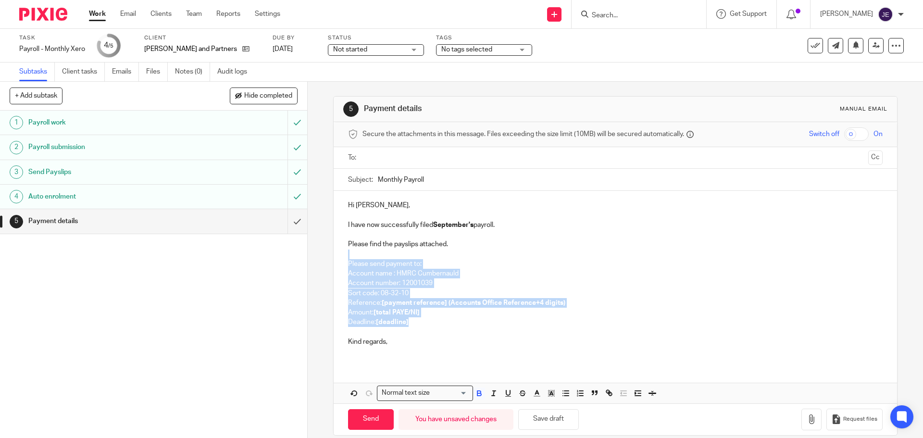
drag, startPoint x: 416, startPoint y: 325, endPoint x: 343, endPoint y: 257, distance: 99.7
click at [343, 257] on div "Hi David, I have now successfully filed September's payroll. Please find the pa…" at bounding box center [615, 277] width 563 height 173
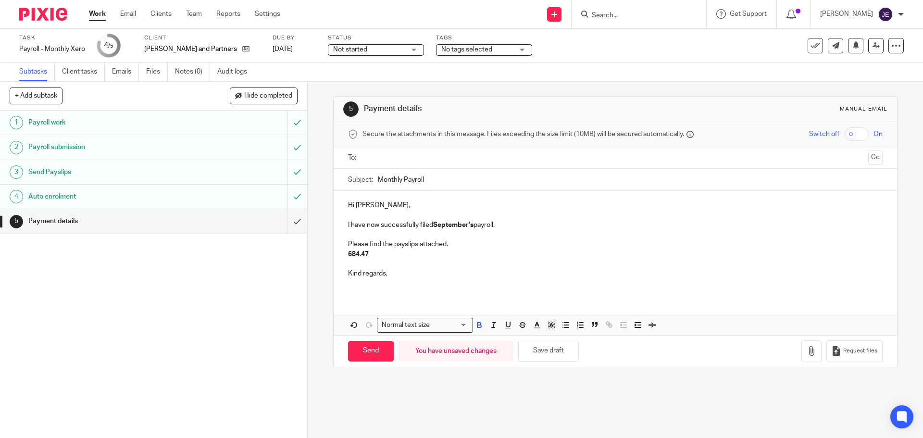
click at [344, 256] on div "Hi David, I have now successfully filed September's payroll. Please find the pa…" at bounding box center [615, 243] width 563 height 104
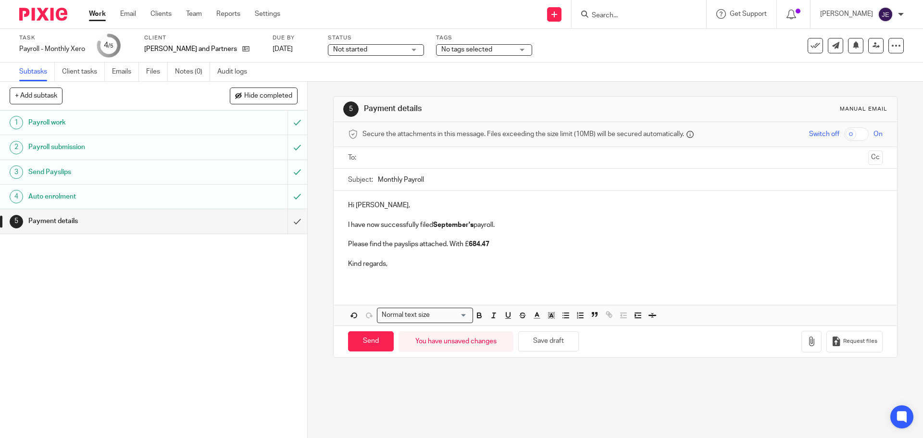
click at [504, 246] on p "Please find the payslips attached. With £ 684.47" at bounding box center [615, 244] width 534 height 10
click at [506, 247] on strong "684.47 due in" at bounding box center [489, 244] width 41 height 7
click at [453, 245] on p "Please find the payslips attached. With £ 684.47 due f" at bounding box center [615, 244] width 534 height 10
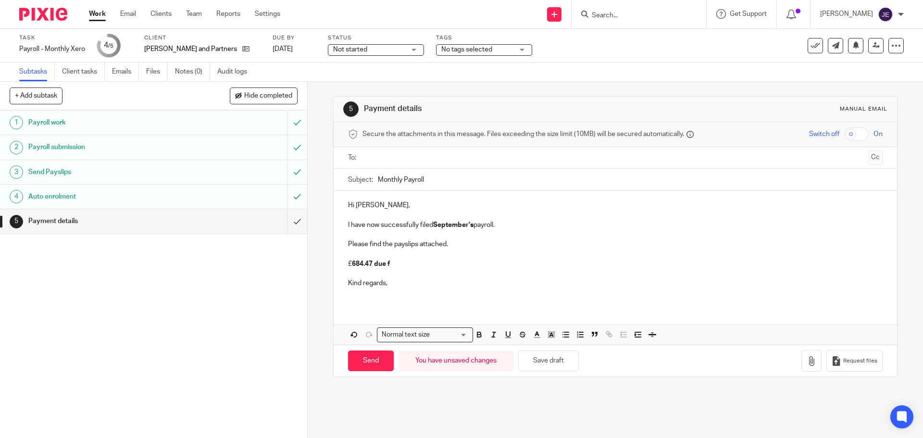
click at [374, 265] on strong "684.47 due f" at bounding box center [371, 264] width 38 height 7
click at [404, 265] on p "£ 684.47 is due f" at bounding box center [615, 264] width 534 height 10
drag, startPoint x: 489, startPoint y: 266, endPoint x: 339, endPoint y: 210, distance: 159.2
click at [339, 210] on div "Hi David, I have now successfully filed September's payroll. Please find the pa…" at bounding box center [615, 248] width 563 height 114
click at [478, 334] on icon "button" at bounding box center [479, 333] width 3 height 2
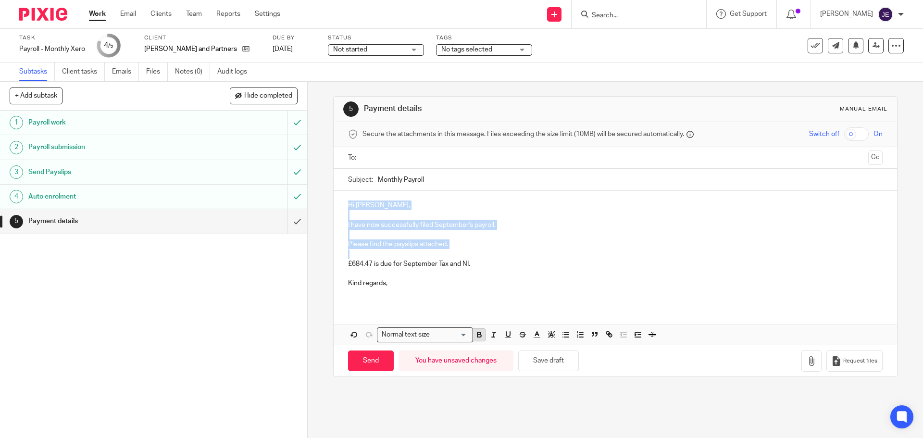
click at [478, 334] on icon "button" at bounding box center [479, 333] width 3 height 2
click at [443, 292] on p at bounding box center [615, 294] width 534 height 10
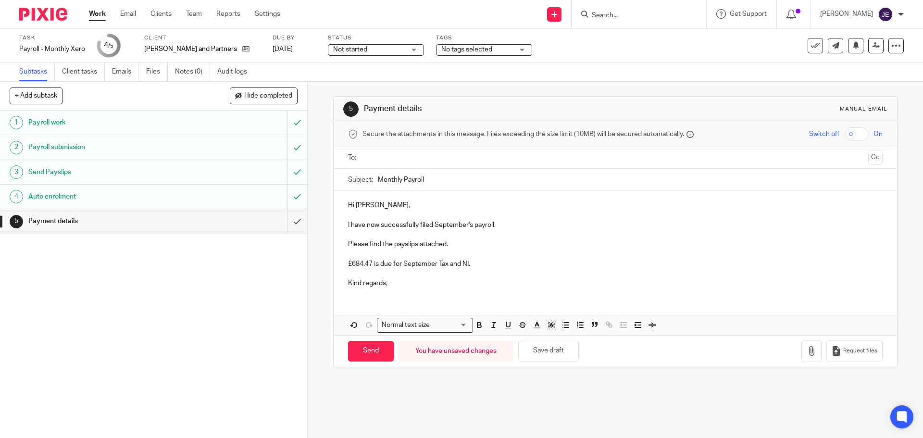
click at [357, 283] on p "Kind regards," at bounding box center [615, 283] width 534 height 10
drag, startPoint x: 383, startPoint y: 283, endPoint x: 352, endPoint y: 284, distance: 30.8
click at [352, 284] on p "Kindregards," at bounding box center [615, 283] width 534 height 10
click at [385, 160] on input "text" at bounding box center [615, 157] width 498 height 11
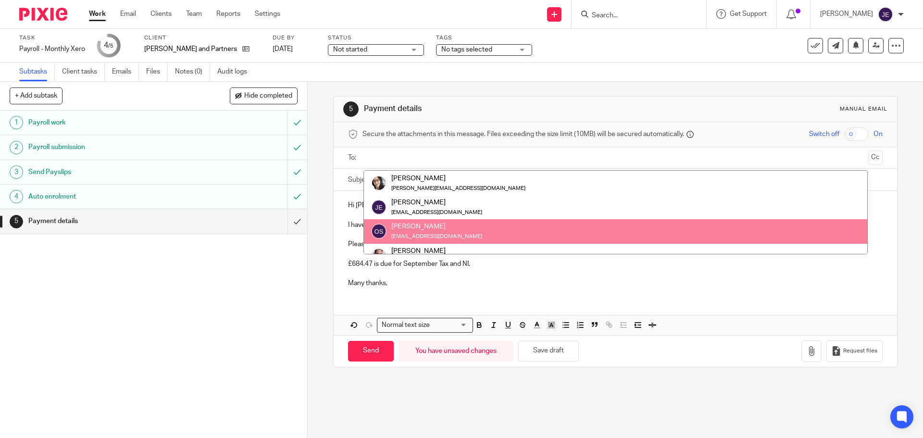
scroll to position [62, 0]
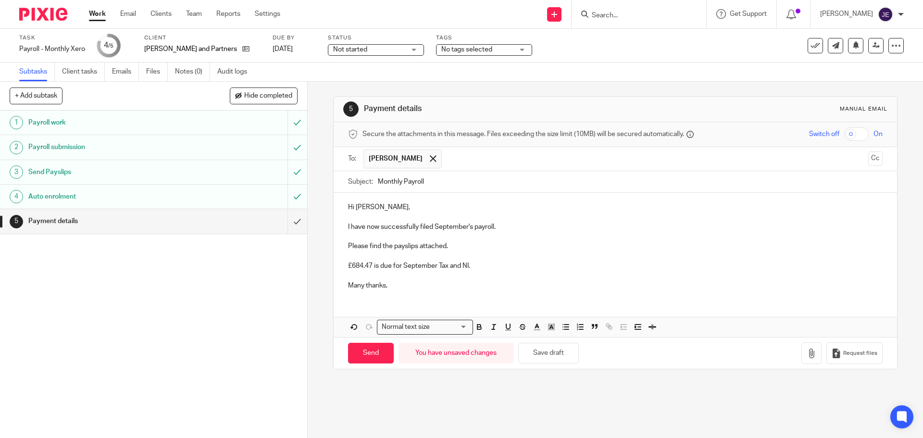
click at [378, 182] on input "Monthly Payroll" at bounding box center [630, 182] width 504 height 22
click at [424, 185] on input "September Monthly Payroll" at bounding box center [630, 182] width 504 height 22
type input "September Payroll"
click at [802, 358] on button "button" at bounding box center [812, 353] width 20 height 22
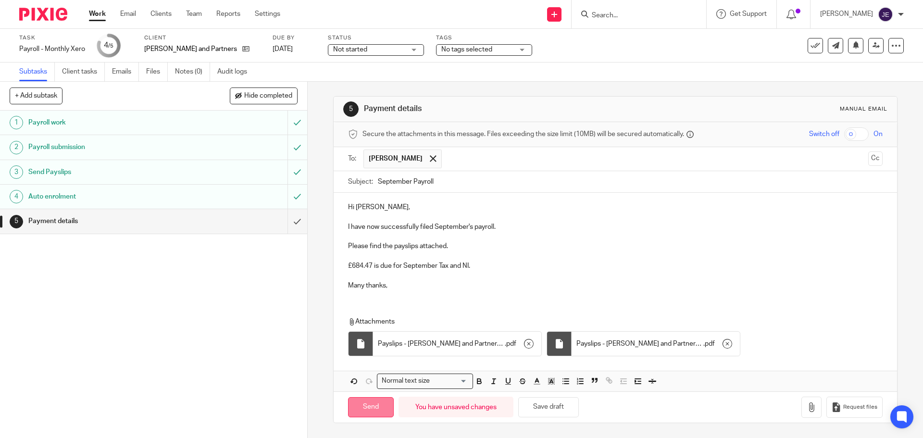
click at [375, 406] on input "Send" at bounding box center [371, 407] width 46 height 21
type input "Sent"
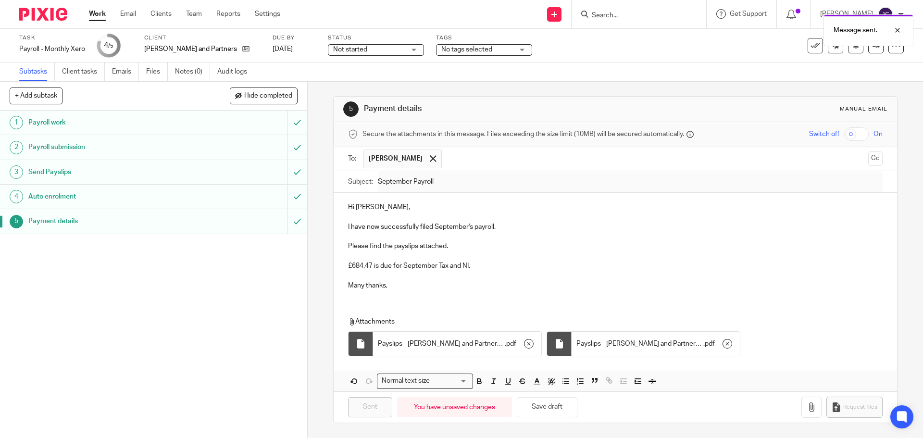
click at [348, 50] on span "Not started" at bounding box center [369, 50] width 72 height 10
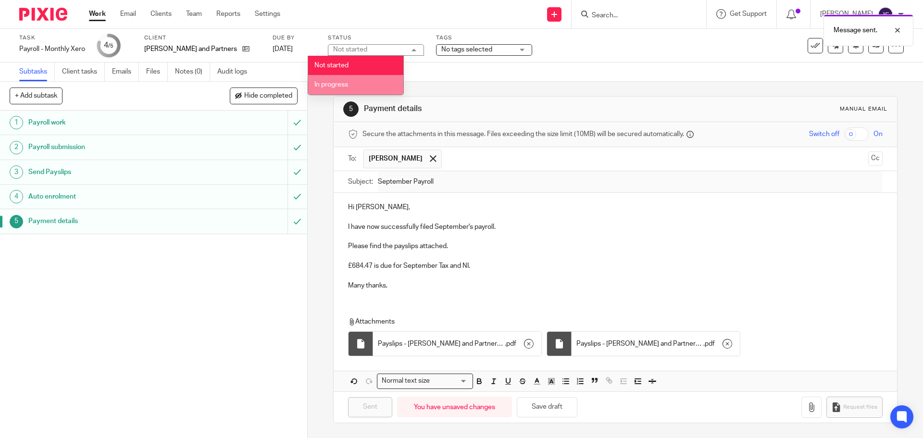
click at [352, 88] on li "In progress" at bounding box center [355, 85] width 95 height 20
